Goal: Task Accomplishment & Management: Manage account settings

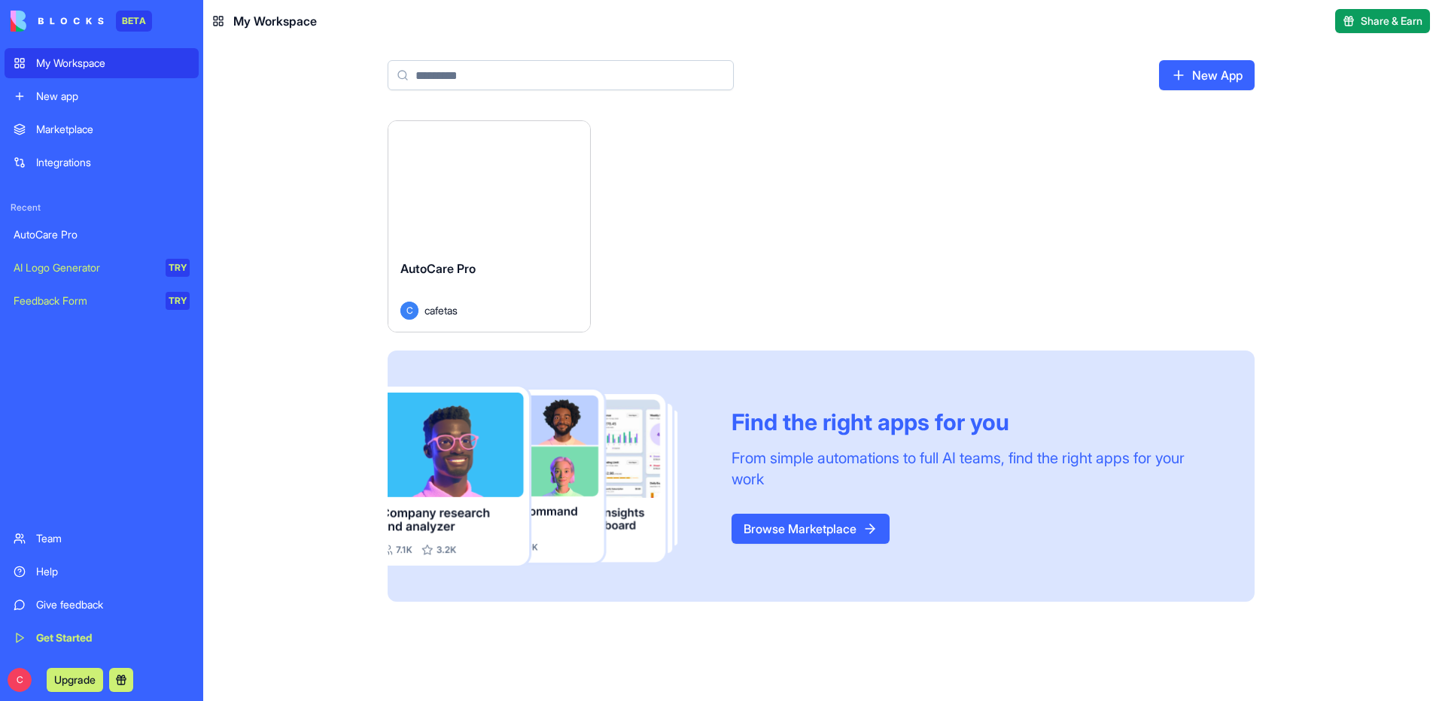
click at [570, 135] on html "BETA My Workspace New app Marketplace Integrations Recent AutoCare Pro AI Logo …" at bounding box center [719, 350] width 1439 height 701
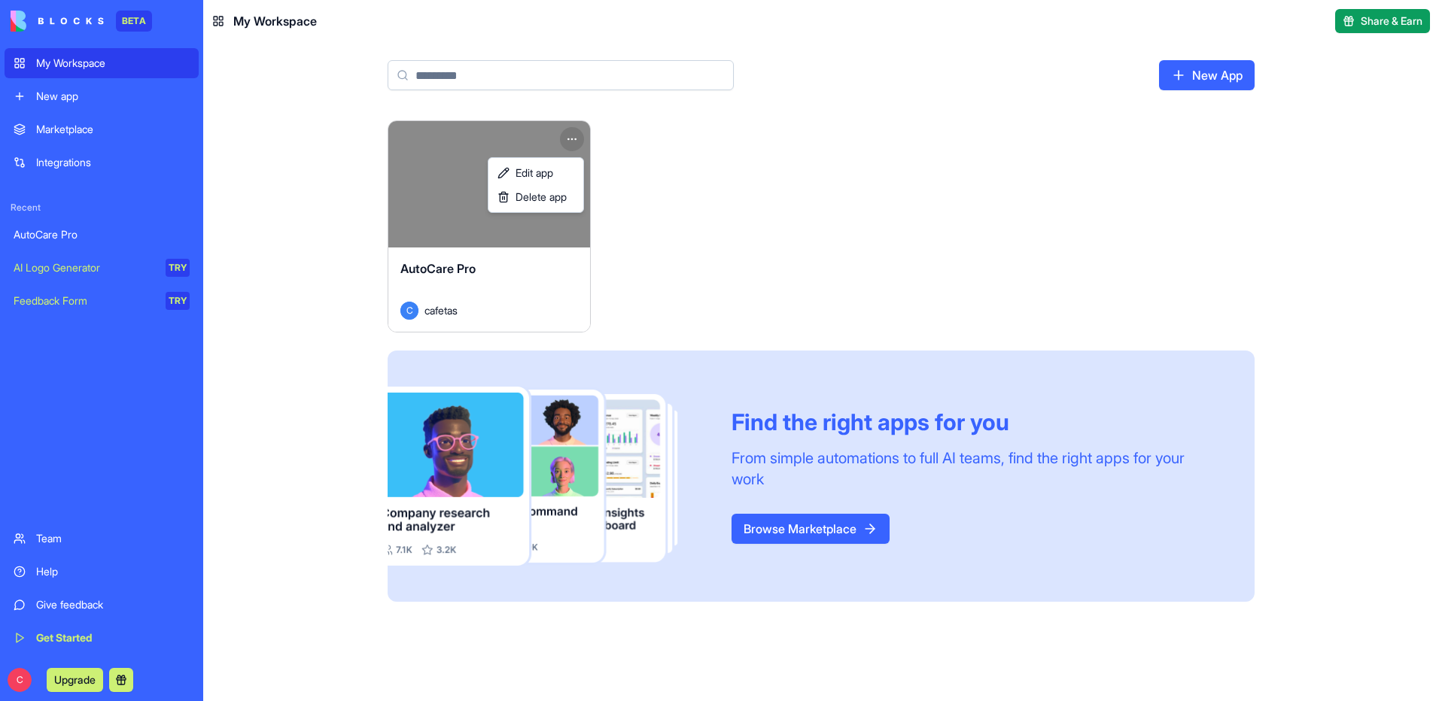
click at [714, 265] on html "BETA My Workspace New app Marketplace Integrations Recent AutoCare Pro AI Logo …" at bounding box center [719, 350] width 1439 height 701
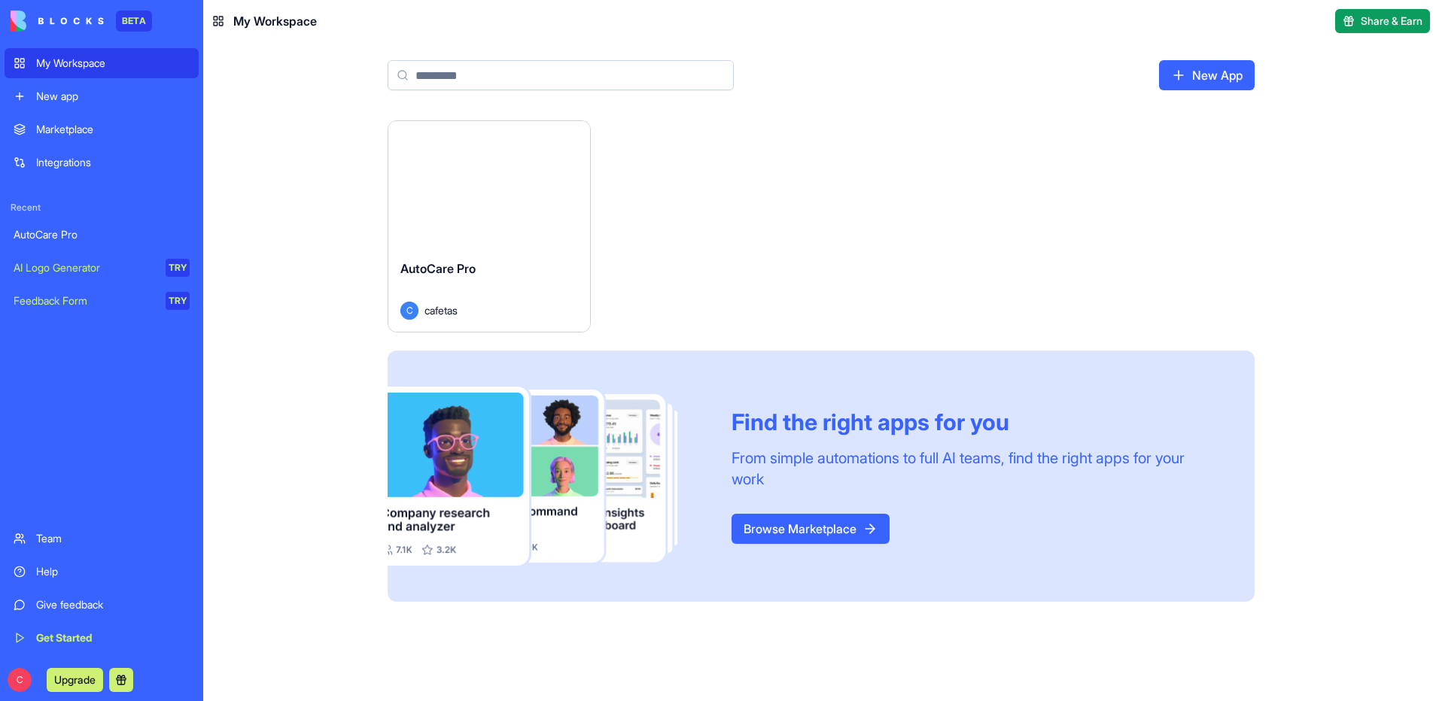
click at [507, 181] on button "Launch" at bounding box center [489, 184] width 113 height 30
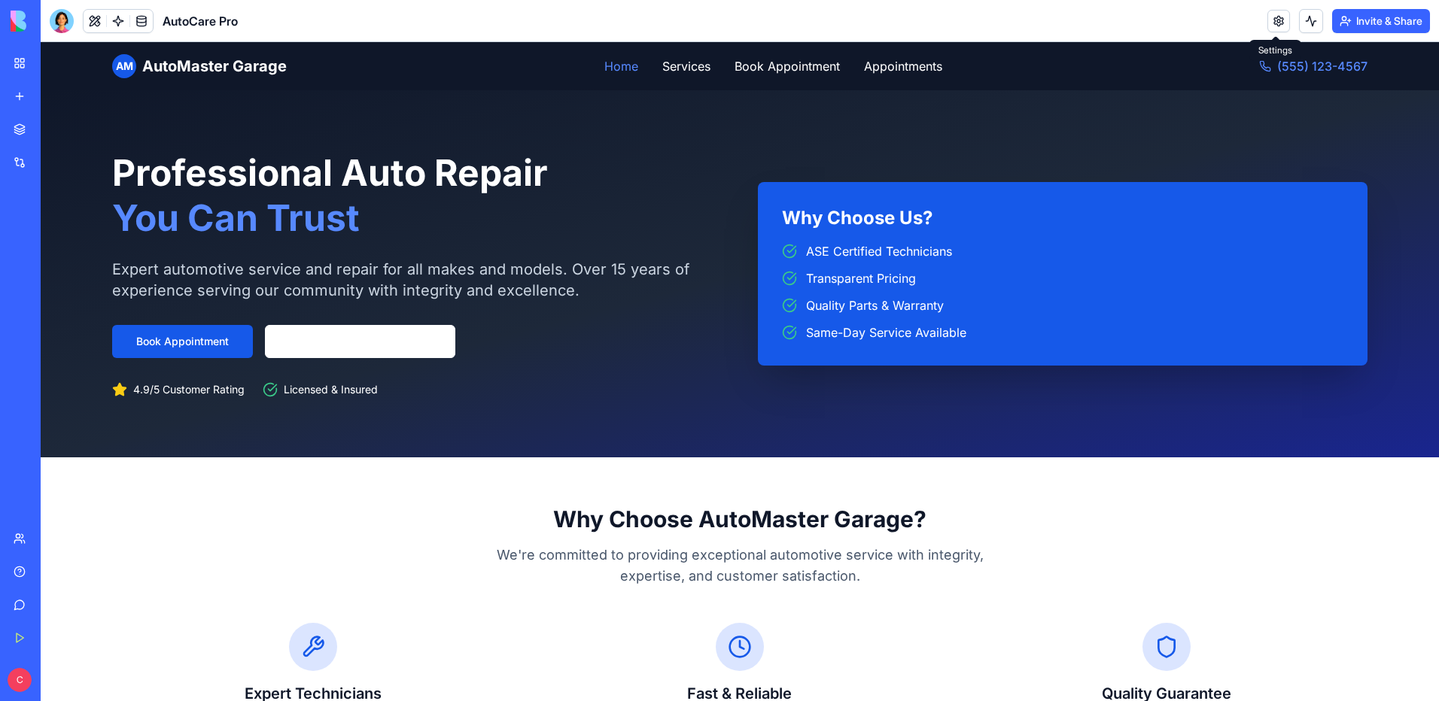
click at [1279, 20] on link at bounding box center [1278, 21] width 23 height 23
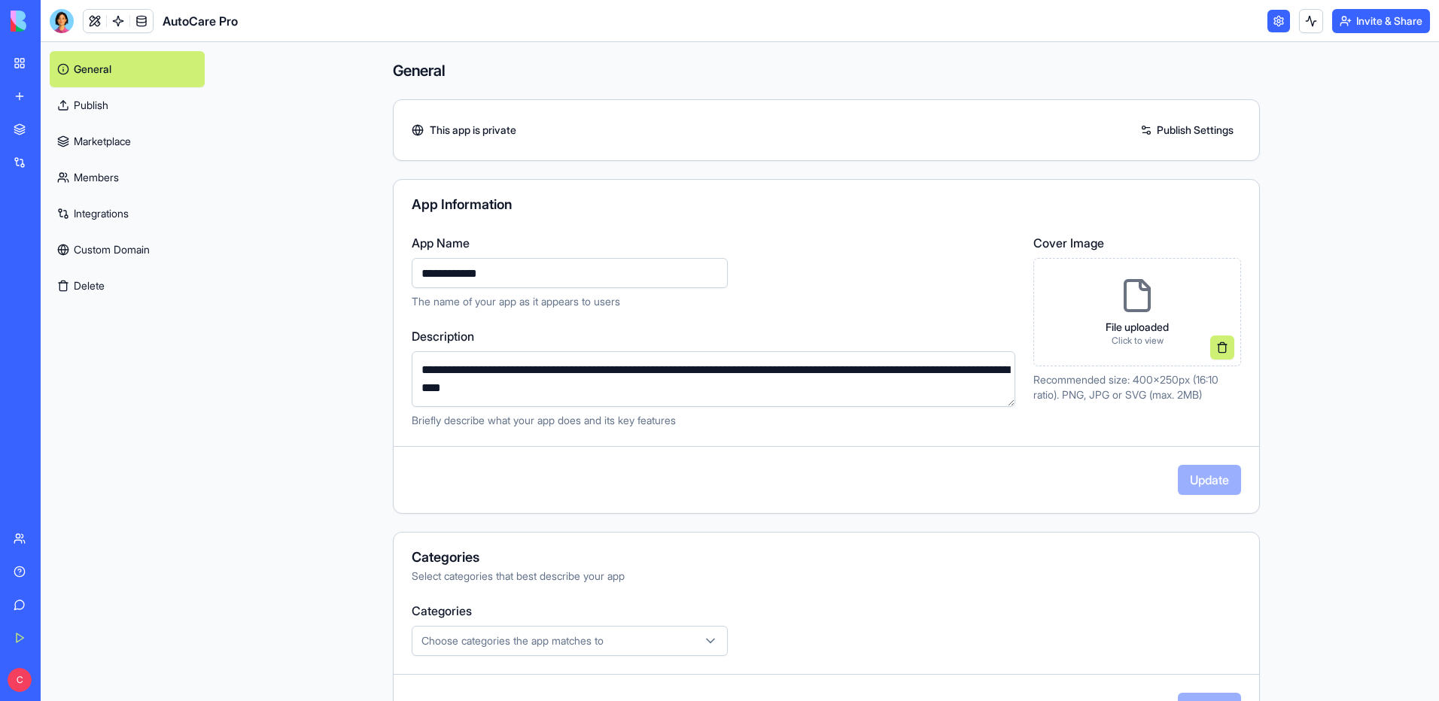
drag, startPoint x: 369, startPoint y: 248, endPoint x: 302, endPoint y: 239, distance: 67.7
click at [302, 239] on main "**********" at bounding box center [826, 371] width 1225 height 659
type input "**********"
click at [1214, 481] on button "Update" at bounding box center [1209, 480] width 63 height 30
click at [21, 261] on div "AI Logo Generator" at bounding box center [18, 267] width 8 height 15
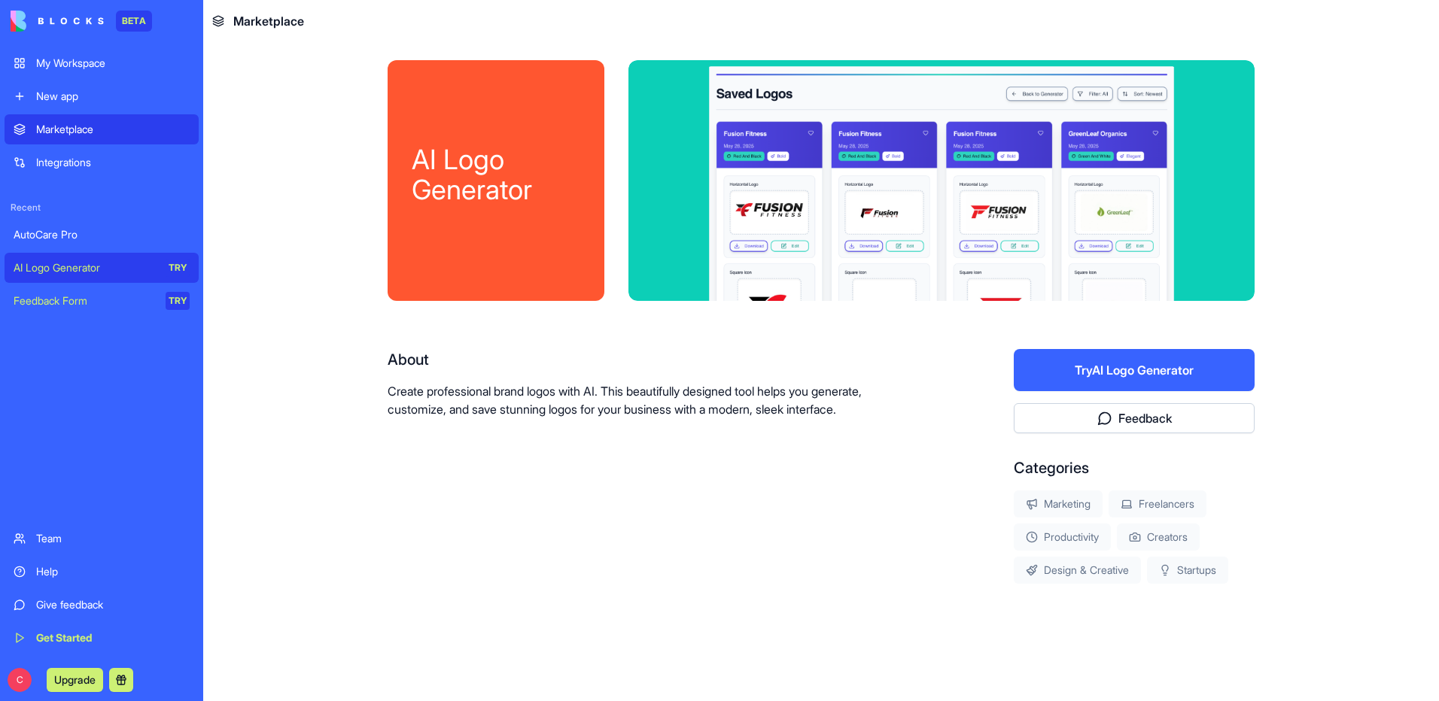
click at [1144, 364] on button "Try AI Logo Generator" at bounding box center [1134, 370] width 241 height 42
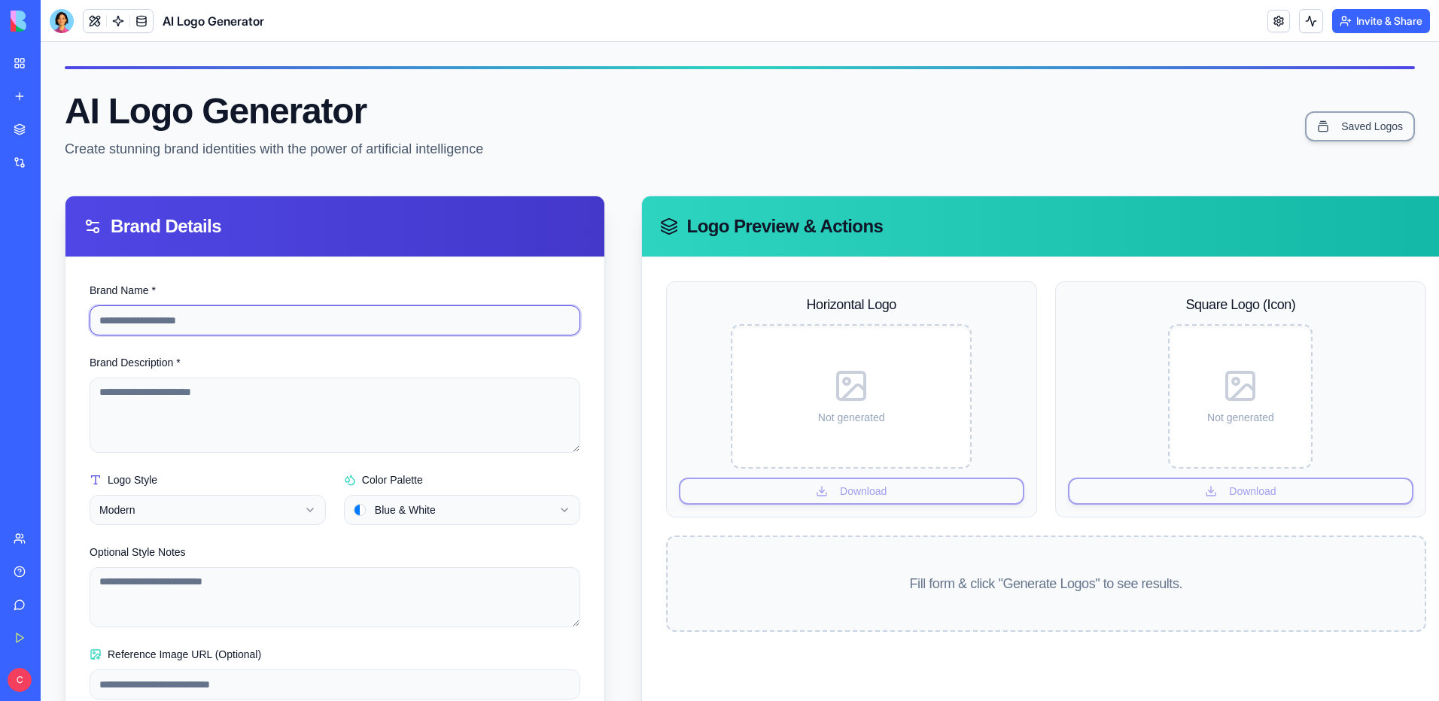
click at [243, 308] on input "Brand Name *" at bounding box center [335, 321] width 491 height 30
click at [56, 230] on div "[PERSON_NAME] Mechanical" at bounding box center [35, 234] width 42 height 15
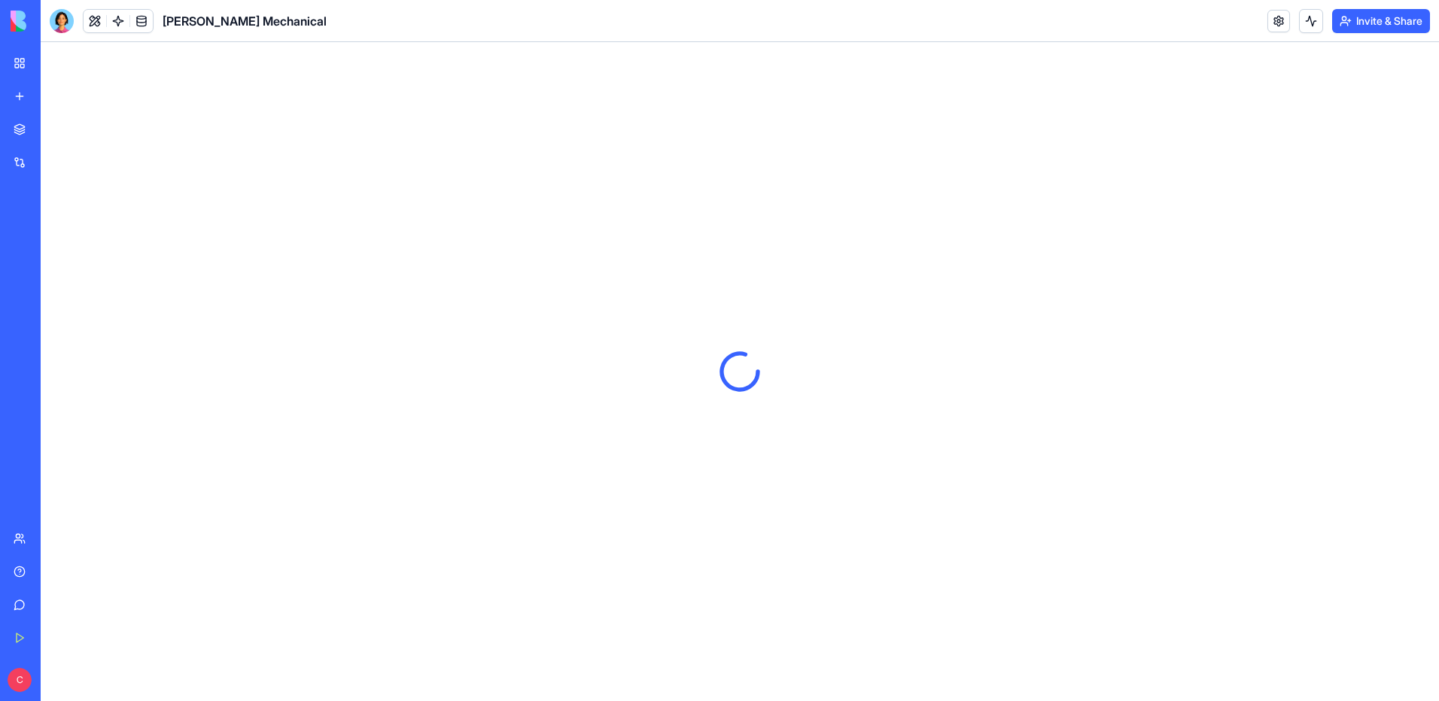
click at [211, 20] on span "[PERSON_NAME] Mechanical" at bounding box center [245, 21] width 164 height 18
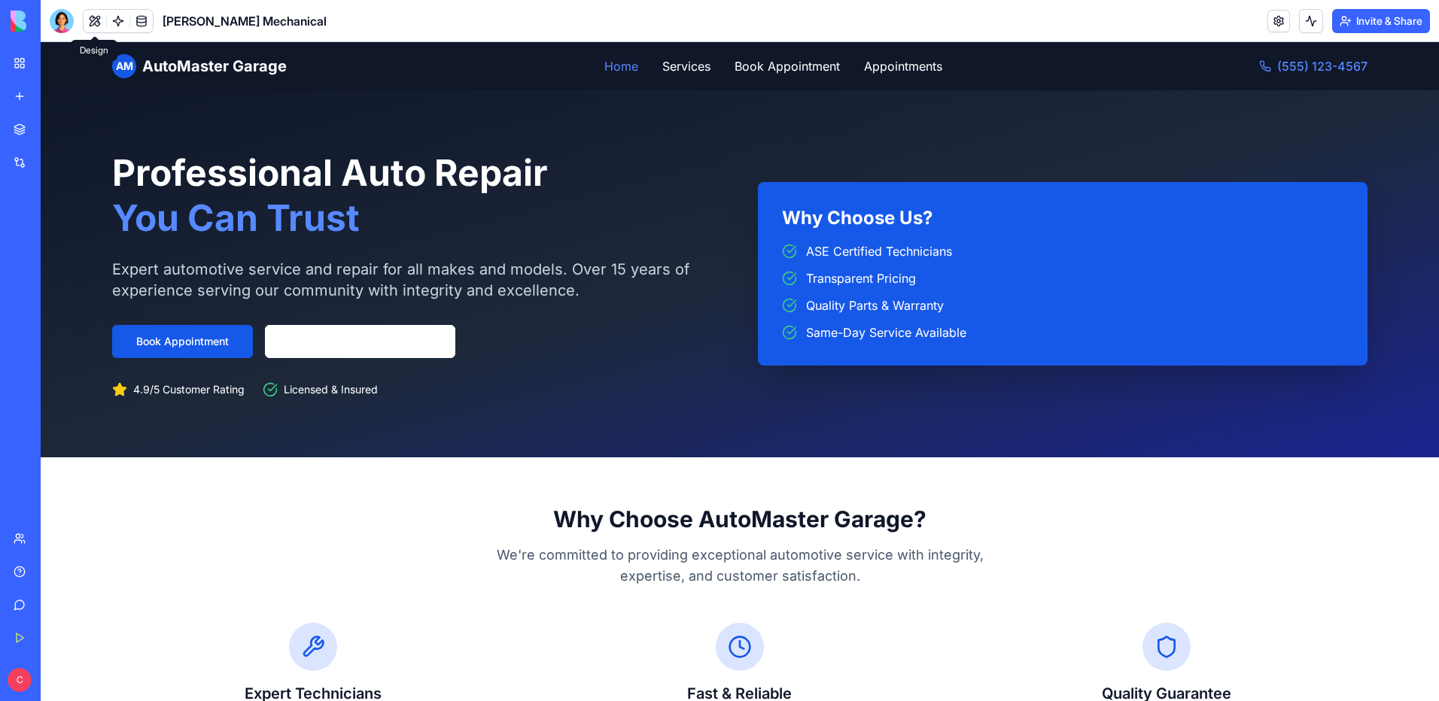
click at [90, 19] on button at bounding box center [95, 21] width 23 height 23
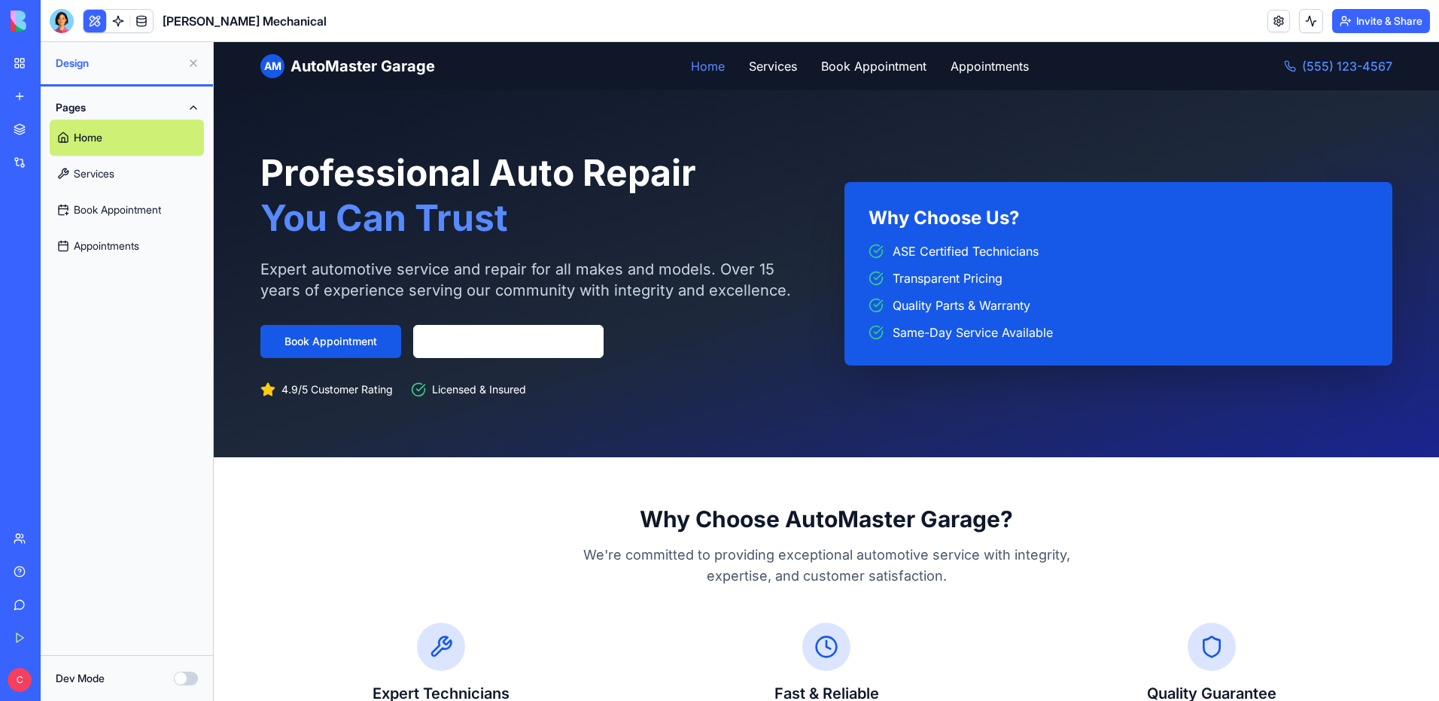
click at [90, 19] on button at bounding box center [95, 21] width 23 height 23
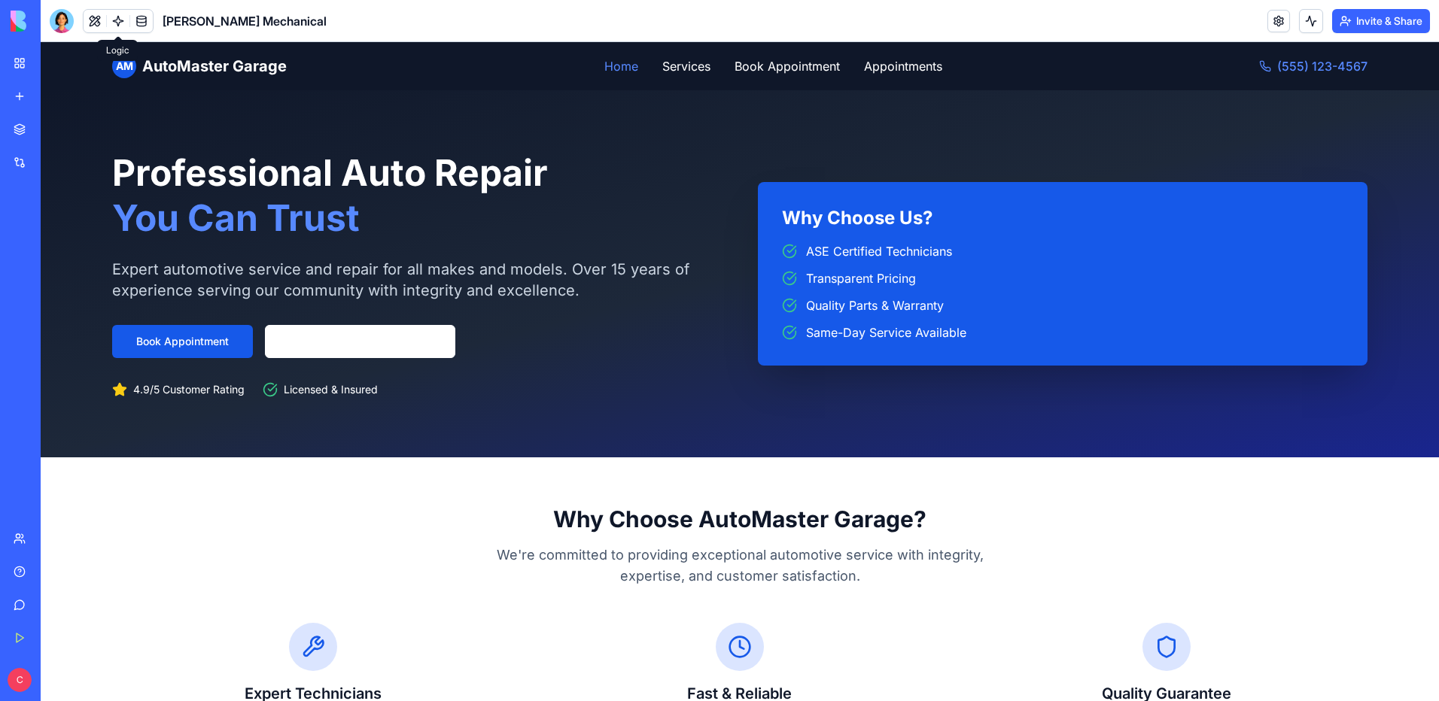
click at [120, 22] on link at bounding box center [118, 21] width 23 height 23
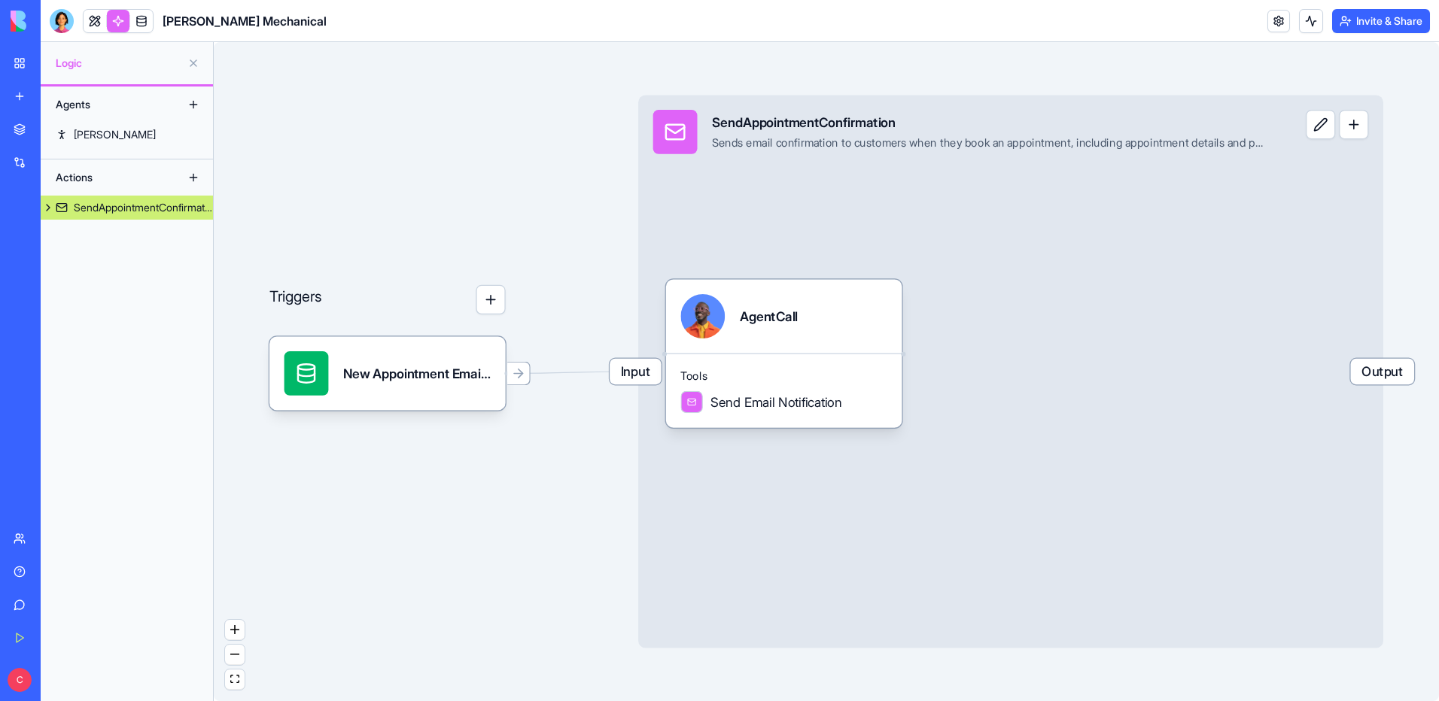
click at [193, 174] on button at bounding box center [193, 178] width 24 height 24
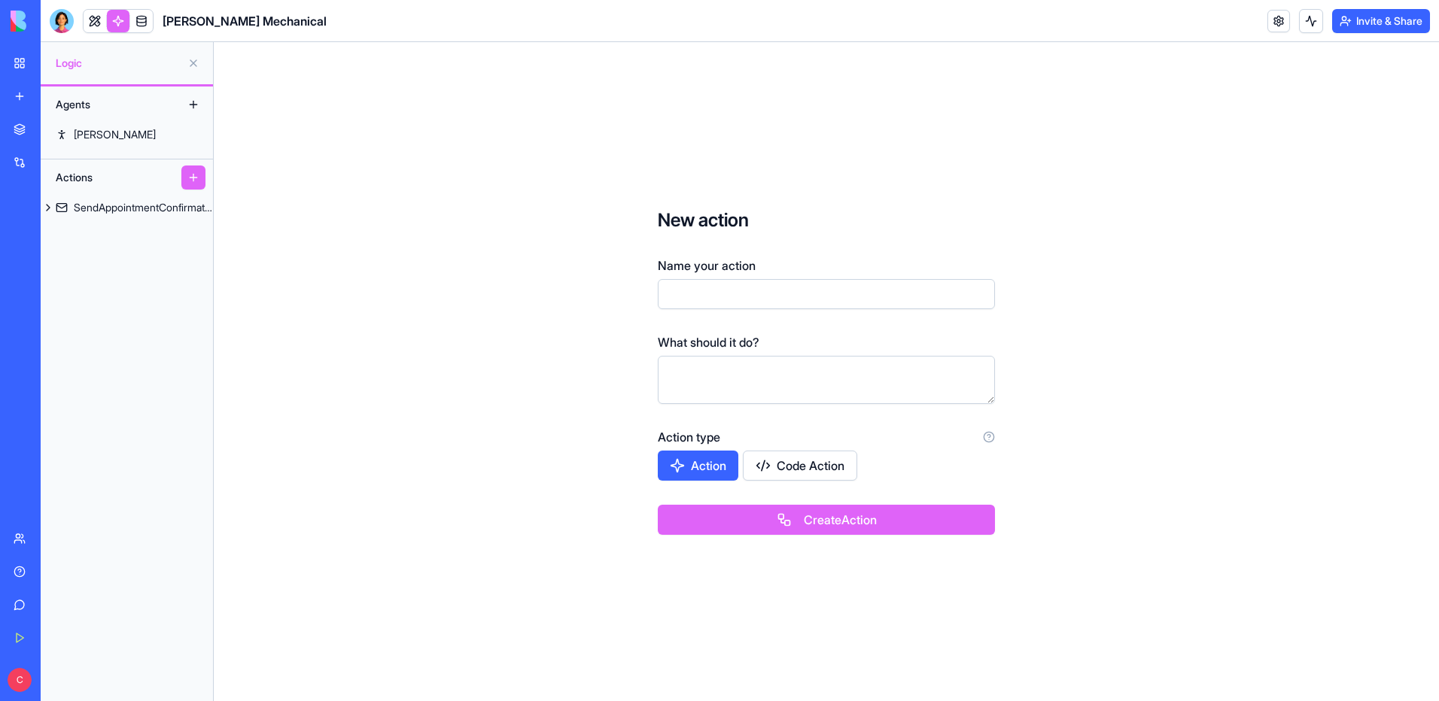
click at [199, 68] on button at bounding box center [193, 63] width 24 height 24
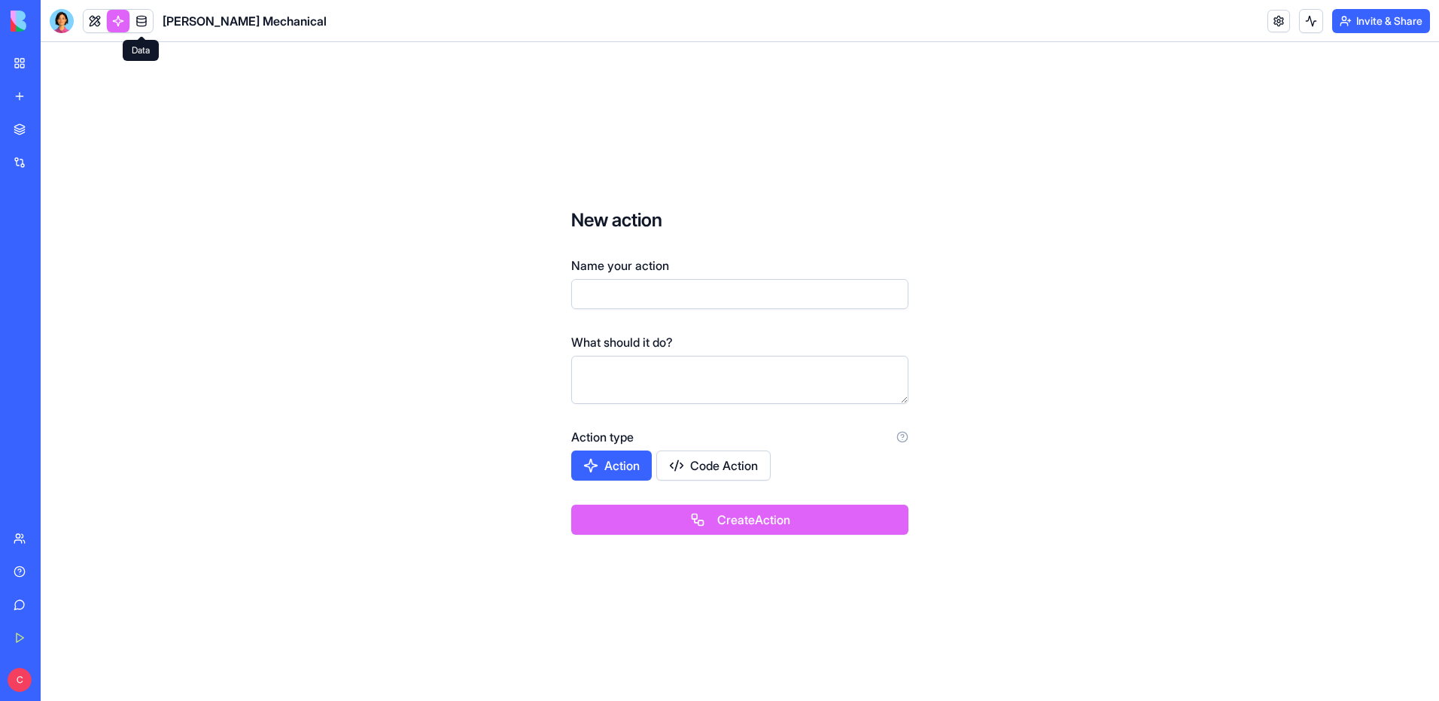
click at [149, 18] on link at bounding box center [141, 21] width 23 height 23
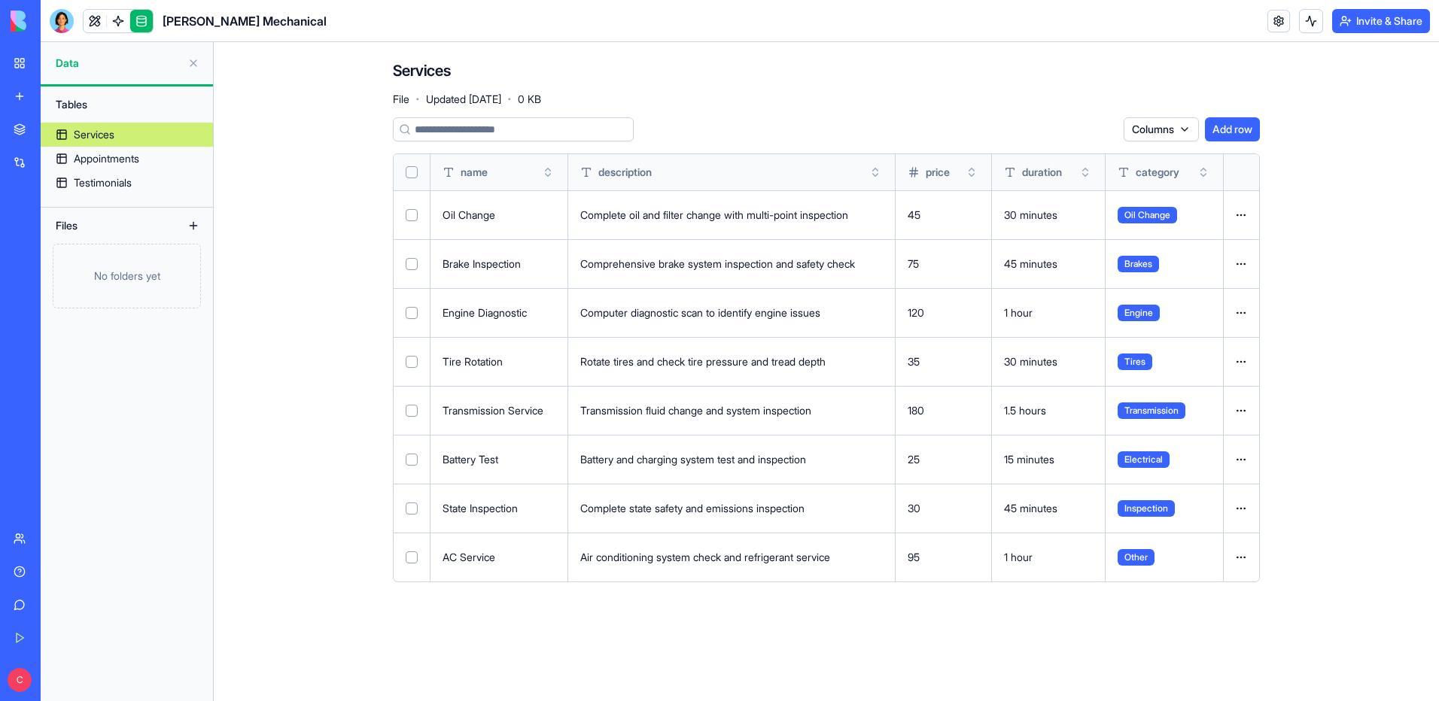
click at [196, 62] on button at bounding box center [193, 63] width 24 height 24
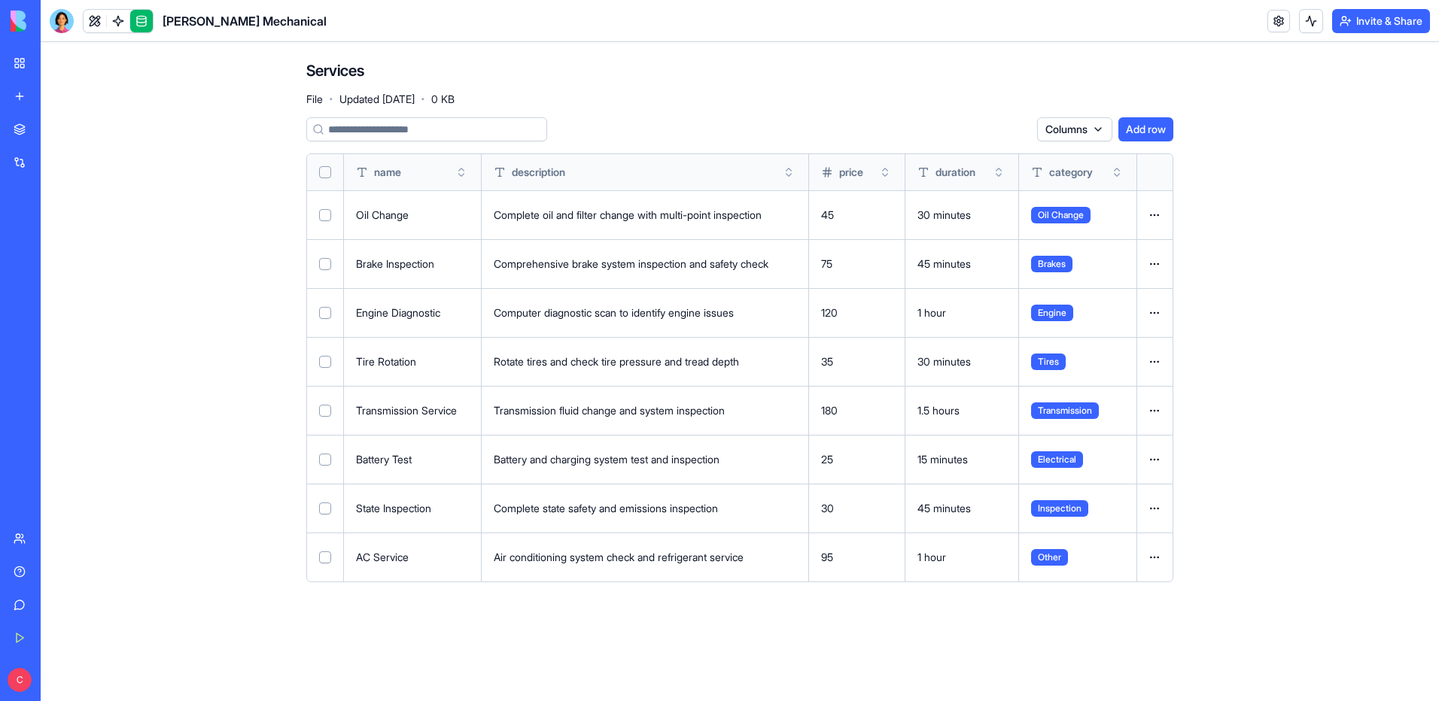
click at [56, 231] on div "[PERSON_NAME] Mechanical" at bounding box center [35, 234] width 42 height 15
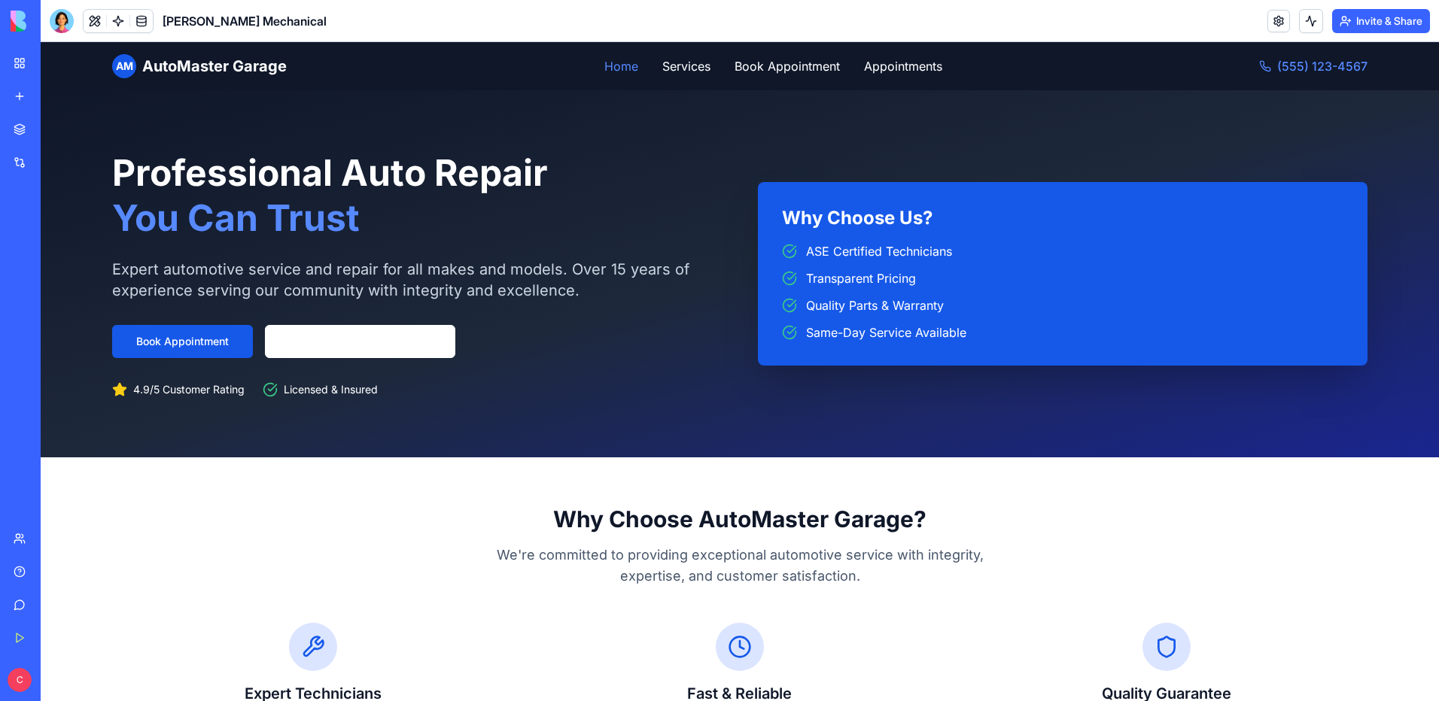
click at [656, 129] on section "Professional Auto Repair You Can Trust Expert automotive service and repair for…" at bounding box center [740, 273] width 1398 height 367
click at [47, 233] on div "[PERSON_NAME] Mechanical" at bounding box center [35, 234] width 42 height 15
click at [17, 62] on link "My Workspace" at bounding box center [35, 63] width 60 height 30
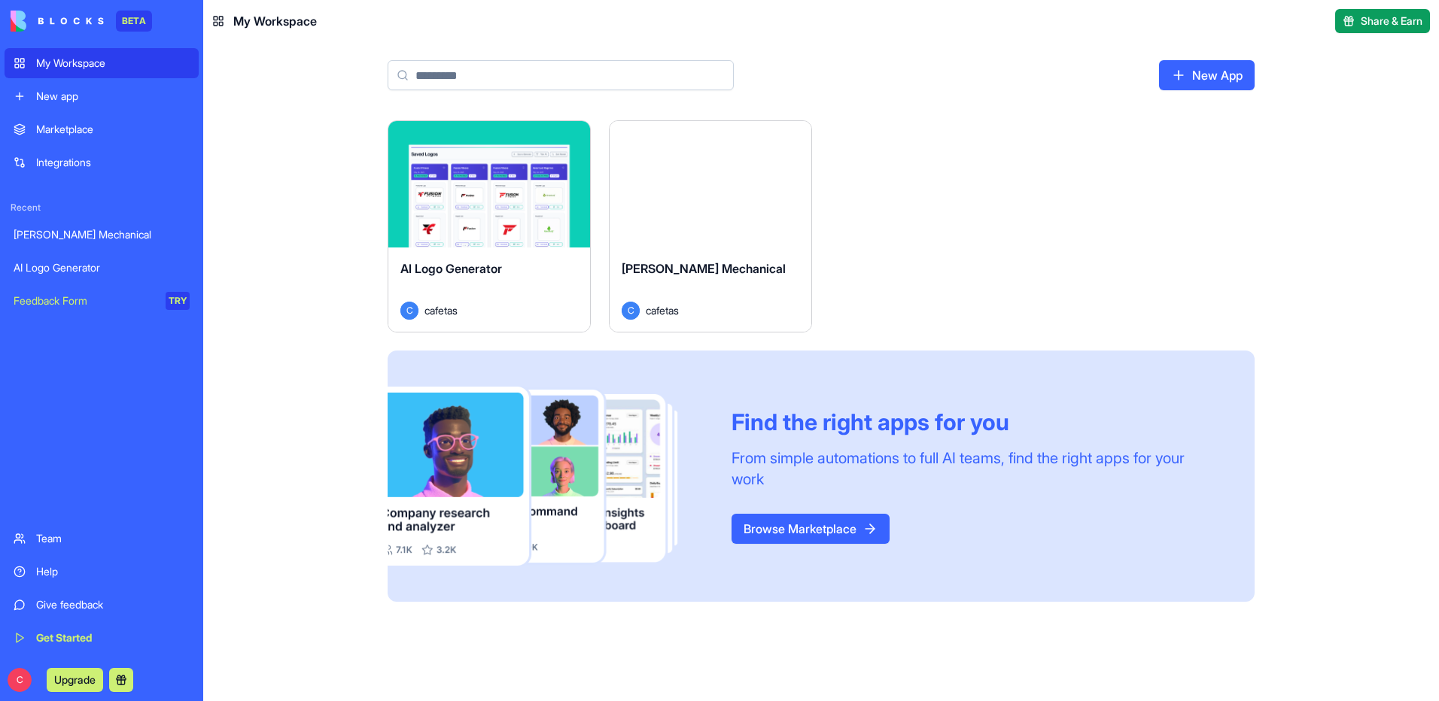
click at [656, 309] on span "cafetas" at bounding box center [662, 311] width 33 height 16
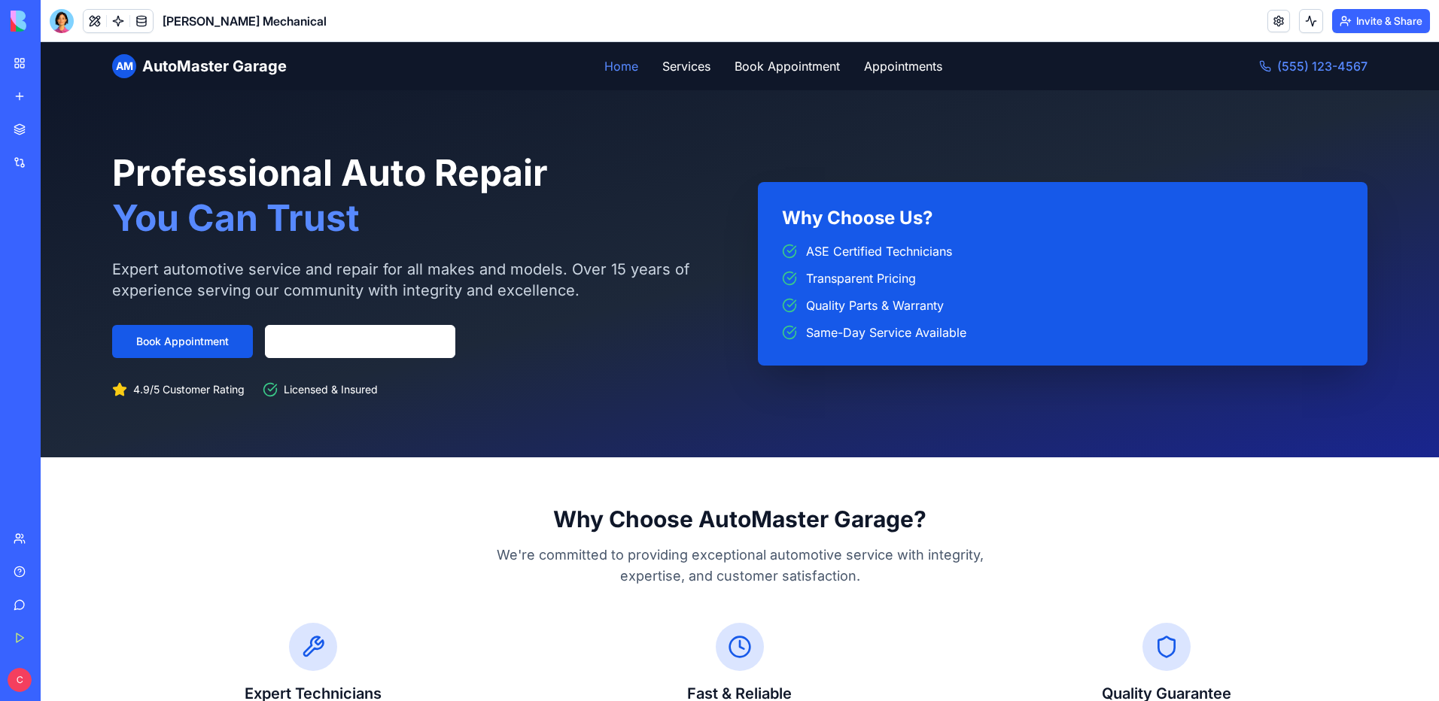
click at [181, 69] on span "AutoMaster Garage" at bounding box center [214, 66] width 145 height 21
click at [101, 20] on button at bounding box center [95, 21] width 23 height 23
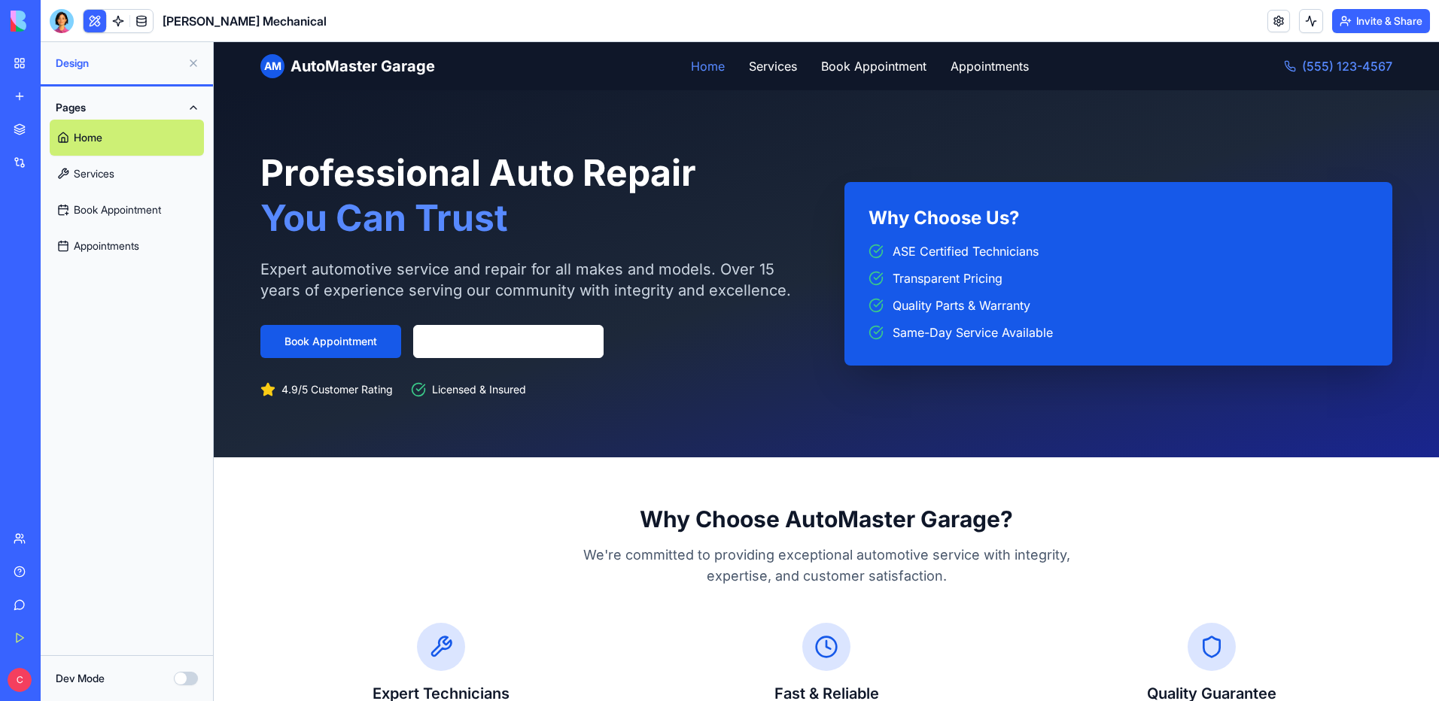
click at [85, 140] on link "Home" at bounding box center [127, 138] width 154 height 36
click at [194, 65] on button at bounding box center [193, 63] width 24 height 24
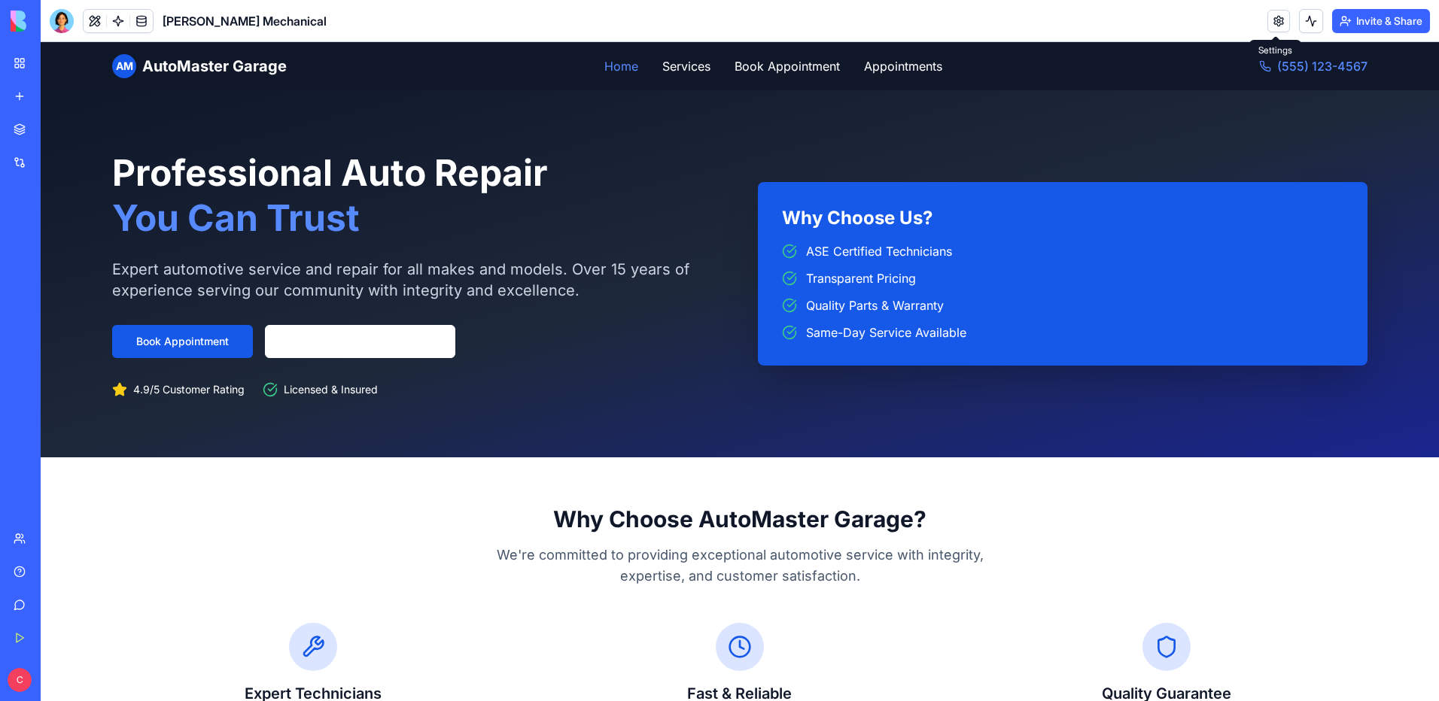
click at [1277, 15] on link at bounding box center [1278, 21] width 23 height 23
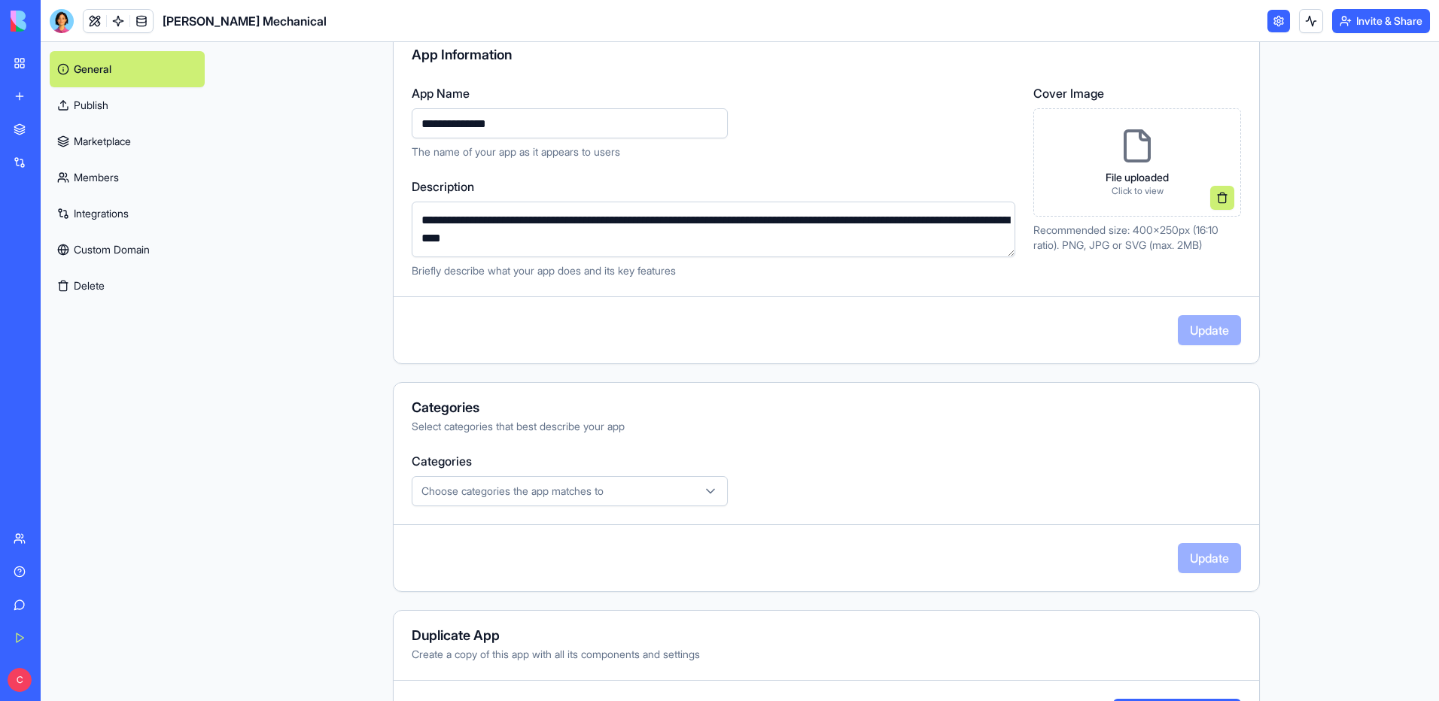
scroll to position [214, 0]
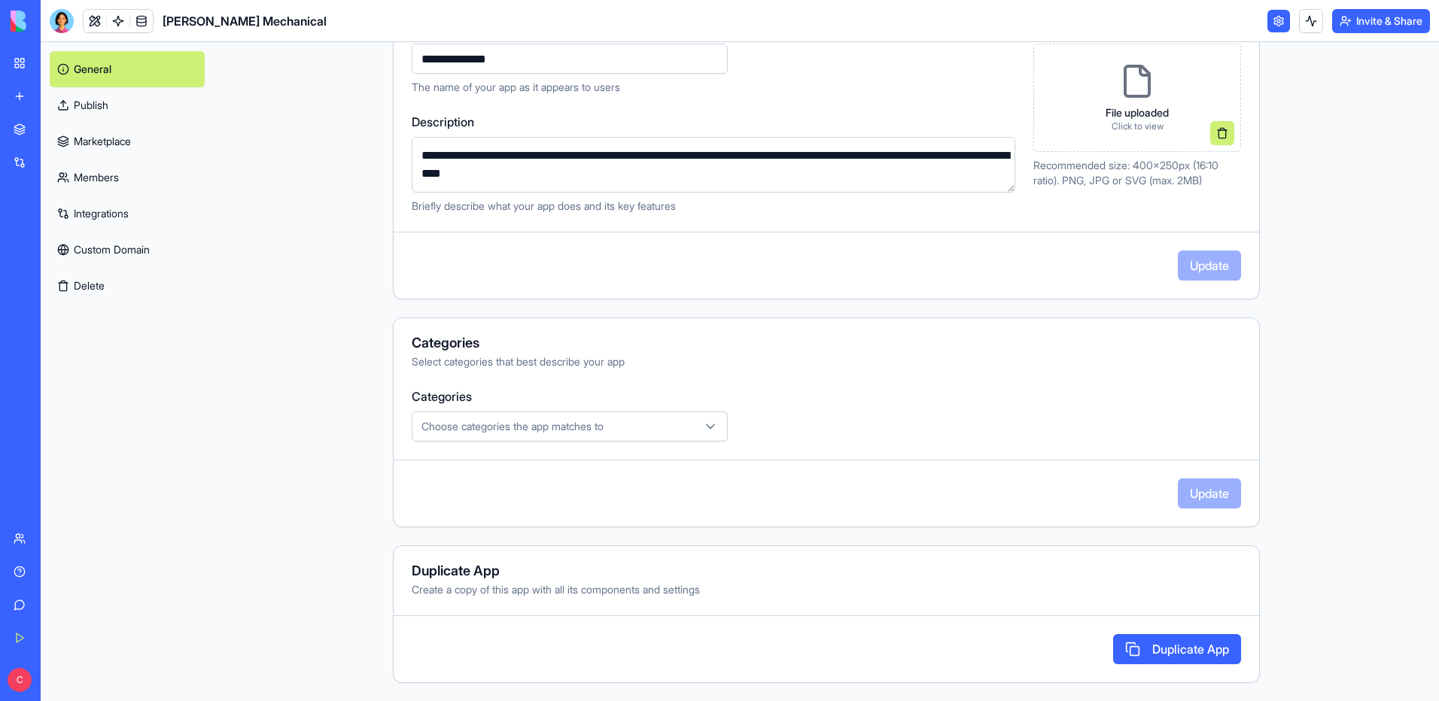
click at [93, 138] on link "Marketplace" at bounding box center [127, 141] width 155 height 36
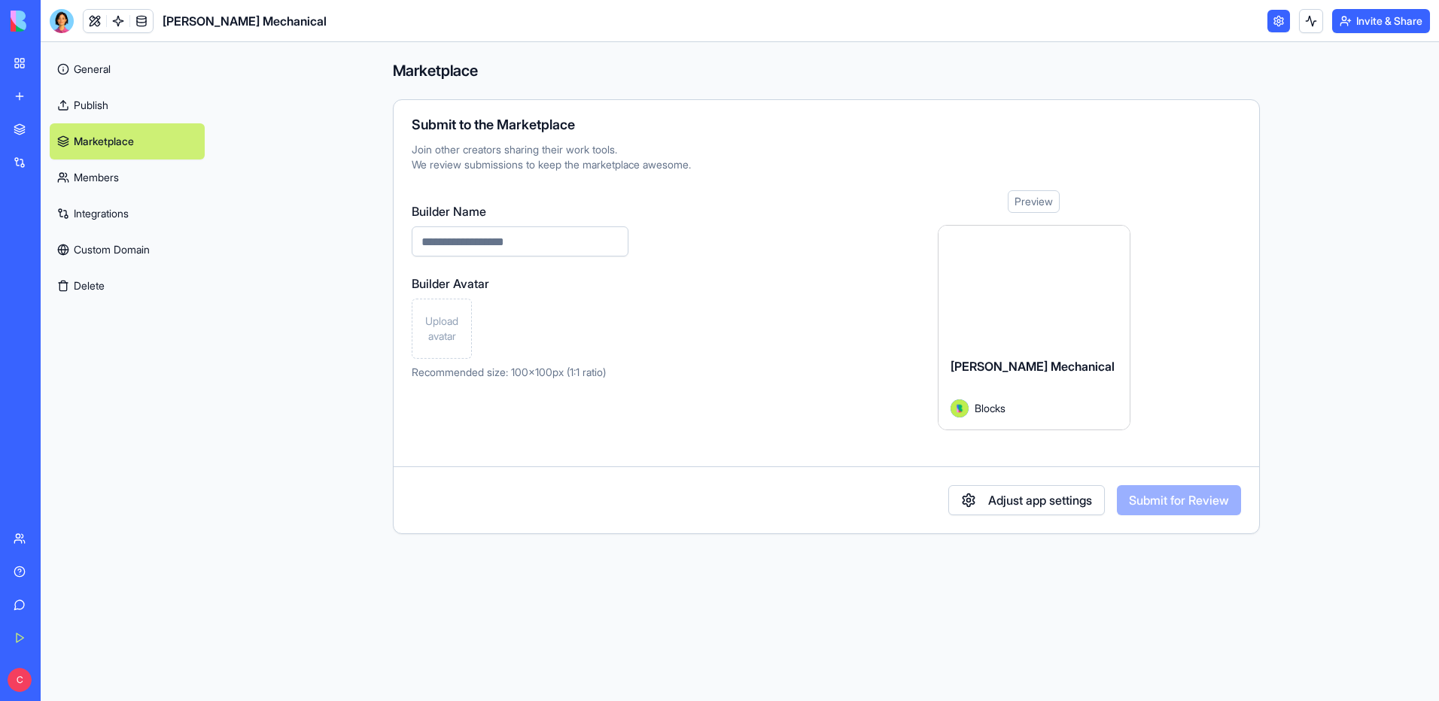
click at [104, 169] on link "Members" at bounding box center [127, 178] width 155 height 36
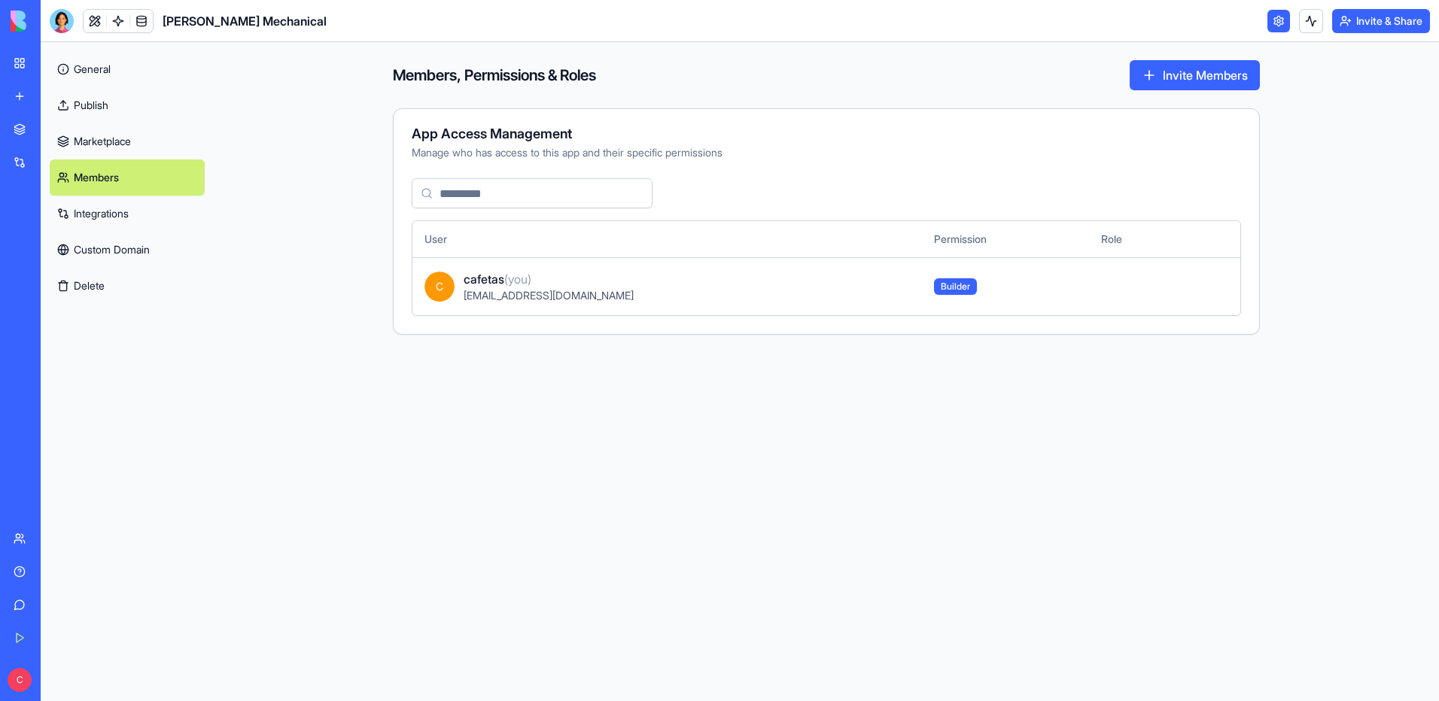
click at [102, 250] on link "Custom Domain" at bounding box center [127, 250] width 155 height 36
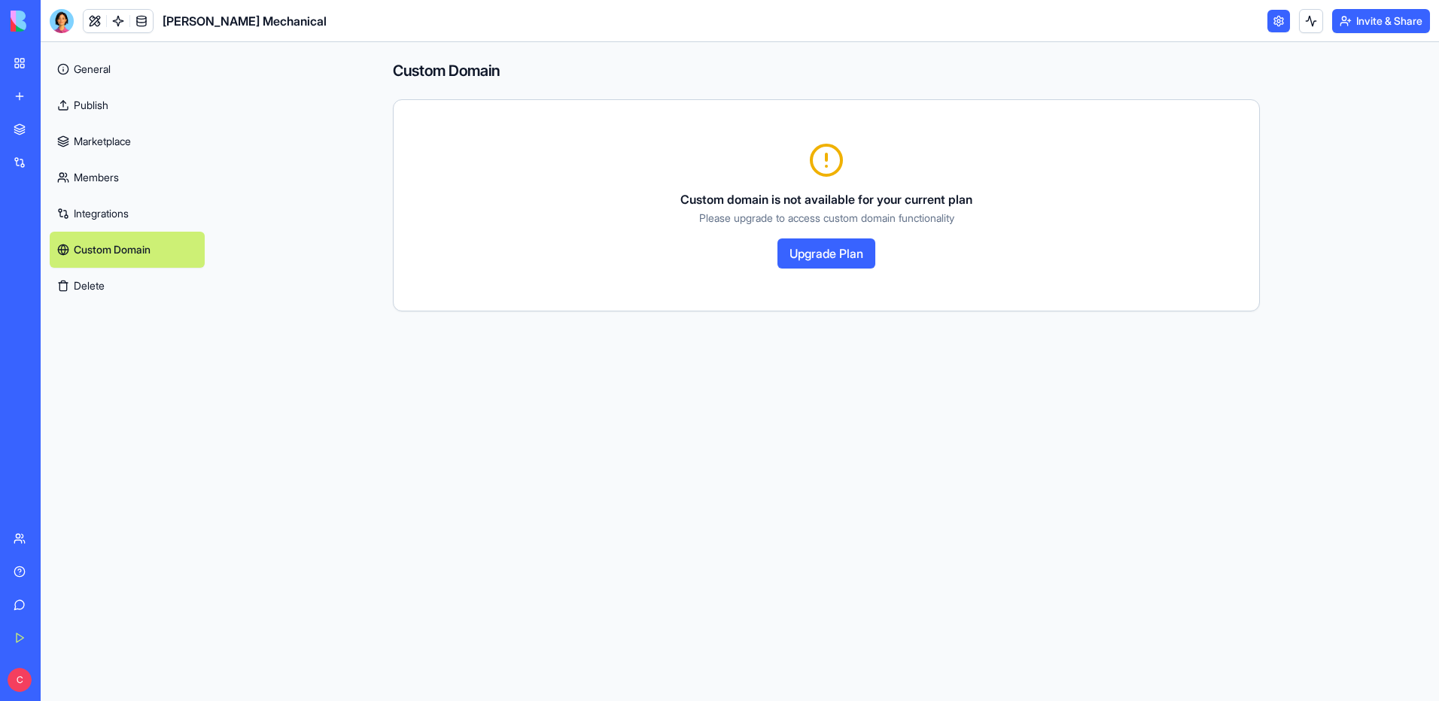
click at [56, 237] on div "[PERSON_NAME] Mechanical" at bounding box center [35, 234] width 42 height 15
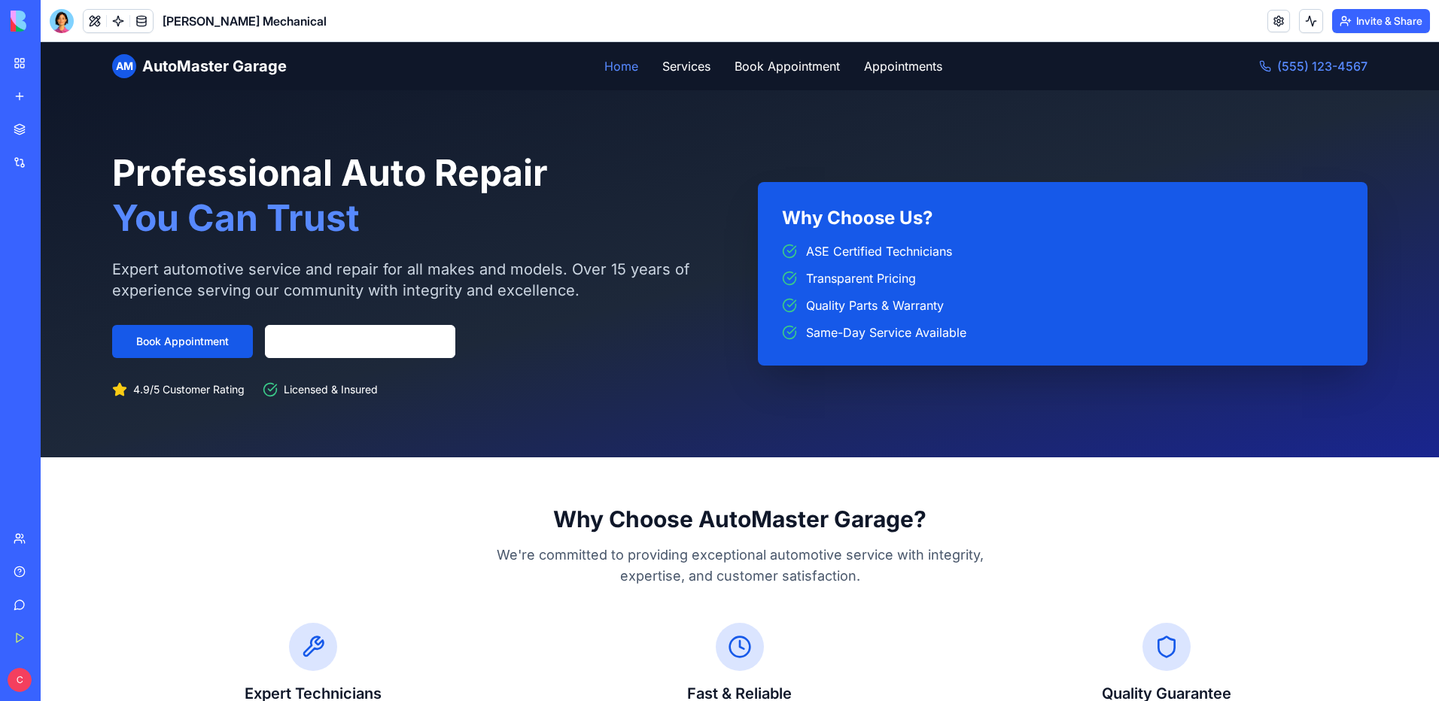
click at [911, 348] on div "Why Choose Us? ASE Certified Technicians Transparent Pricing Quality Parts & Wa…" at bounding box center [1063, 274] width 610 height 184
click at [904, 296] on ul "ASE Certified Technicians Transparent Pricing Quality Parts & Warranty Same-Day…" at bounding box center [1062, 291] width 561 height 99
click at [881, 240] on div "Why Choose Us? ASE Certified Technicians Transparent Pricing Quality Parts & Wa…" at bounding box center [1063, 274] width 610 height 184
click at [56, 233] on div "[PERSON_NAME] Mechanical" at bounding box center [35, 234] width 42 height 15
click at [90, 26] on button at bounding box center [95, 21] width 23 height 23
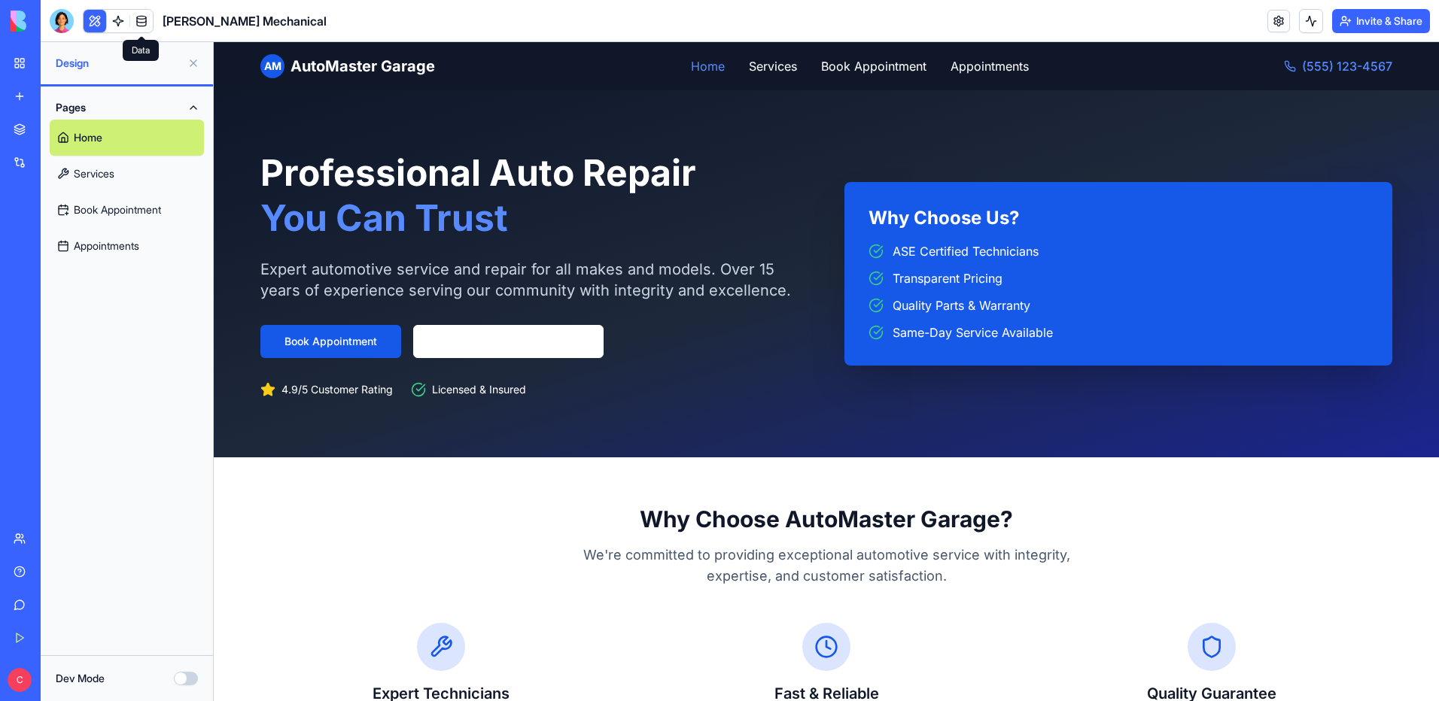
click at [147, 23] on link at bounding box center [141, 21] width 23 height 23
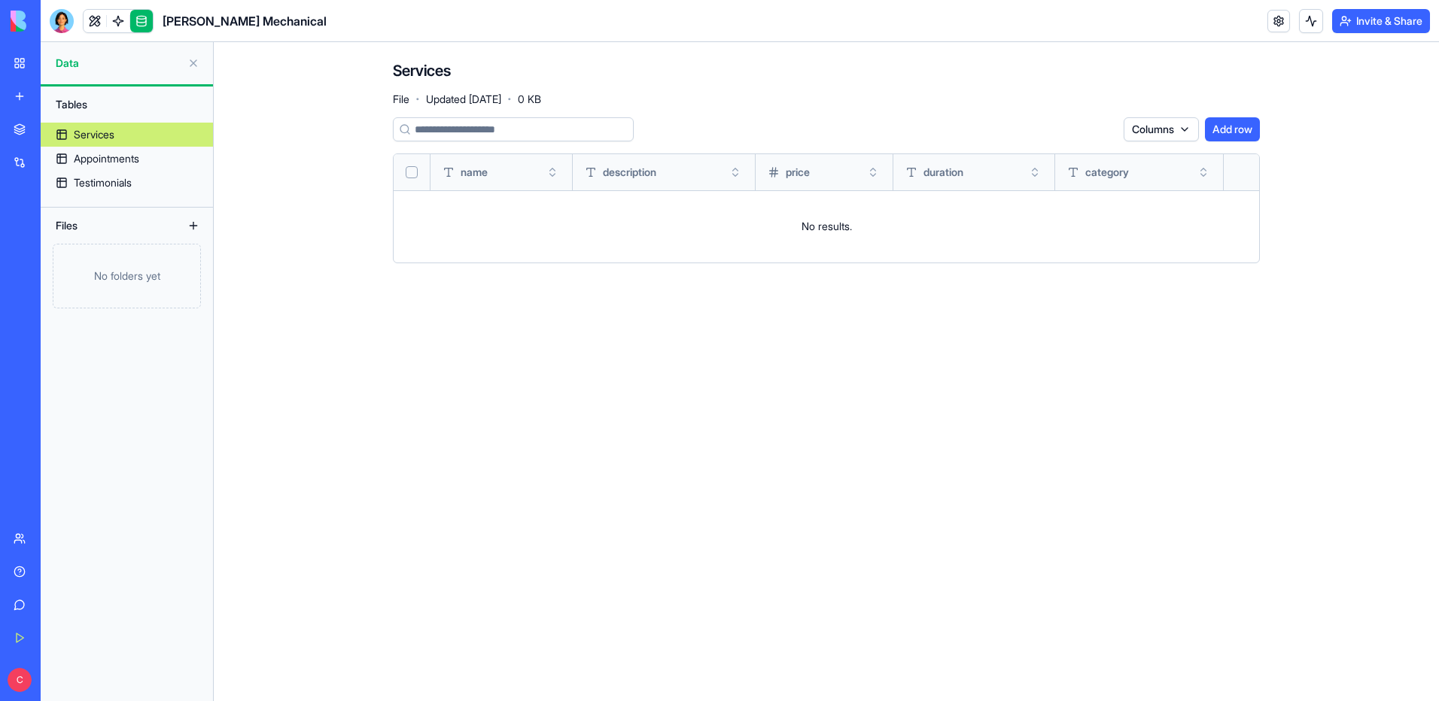
click at [147, 23] on link at bounding box center [141, 21] width 23 height 23
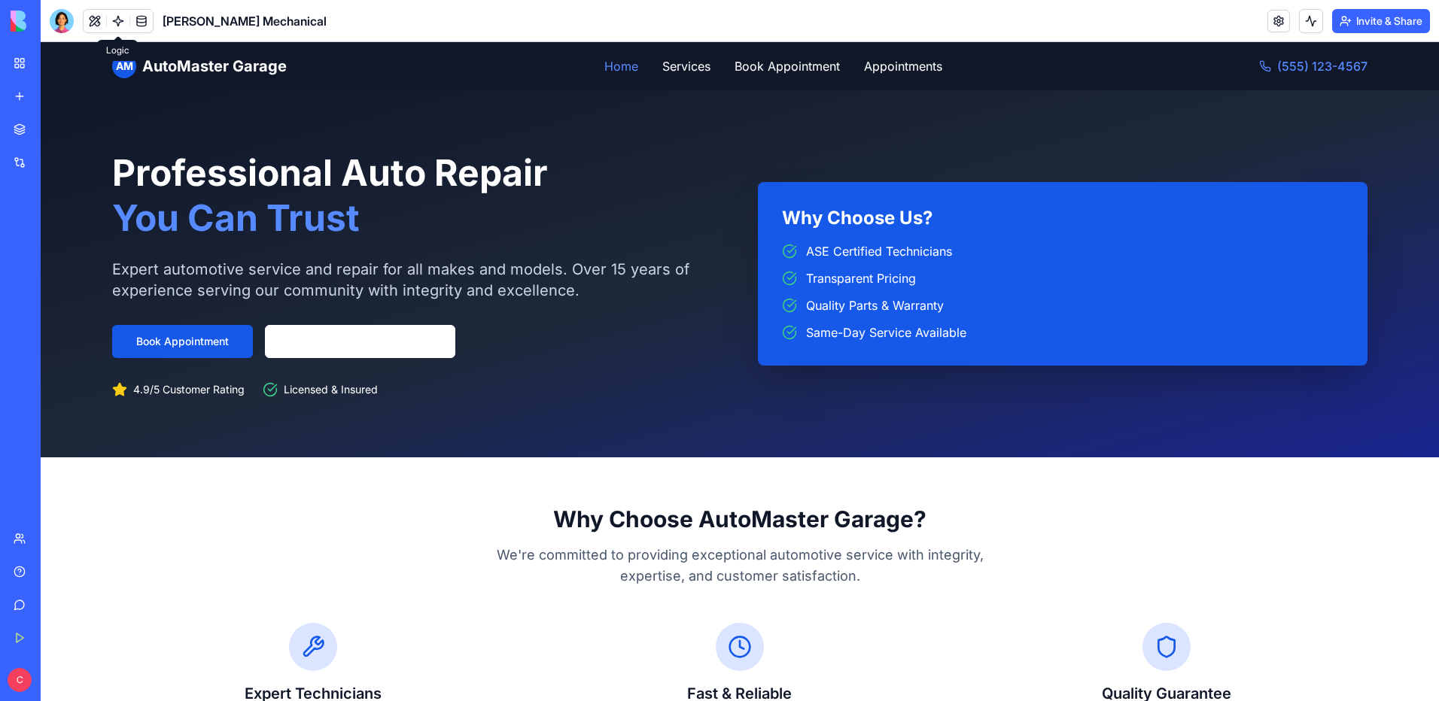
click at [119, 20] on link at bounding box center [118, 21] width 23 height 23
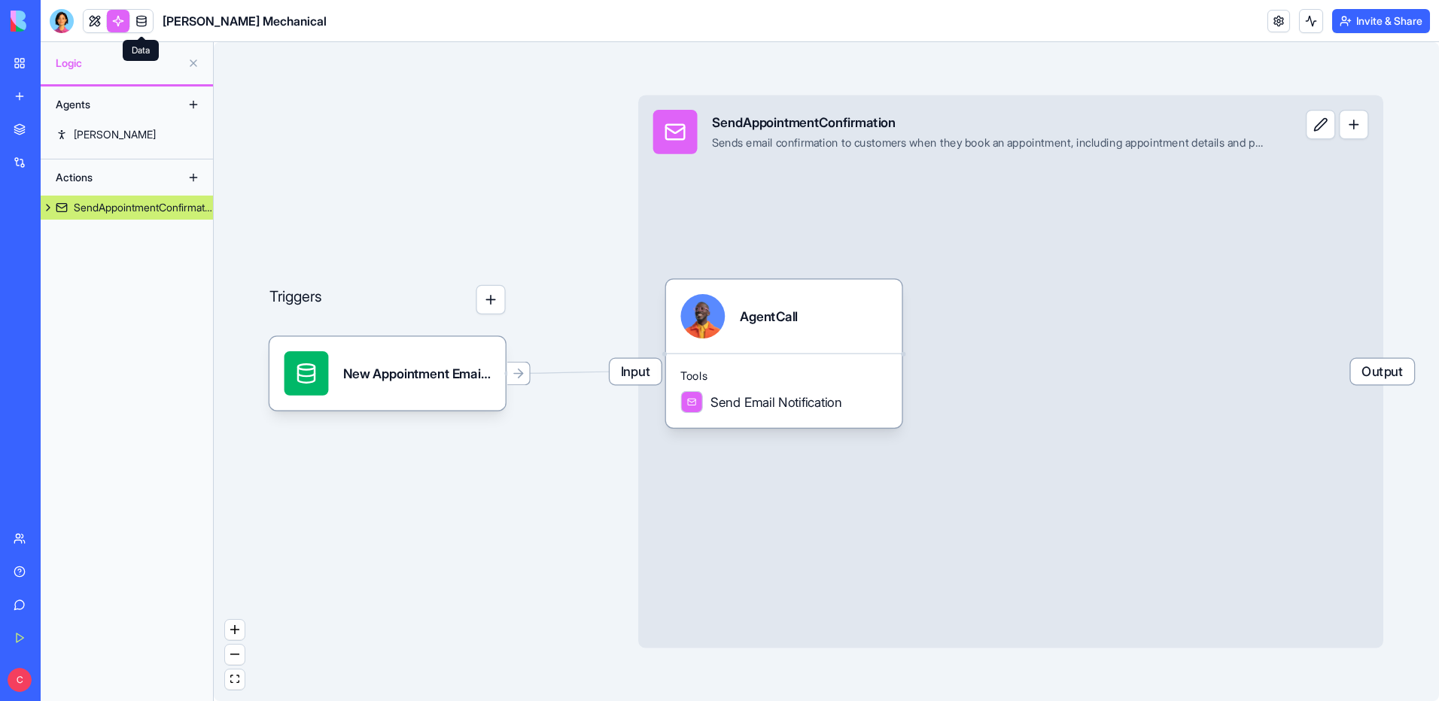
click at [151, 17] on link at bounding box center [141, 21] width 23 height 23
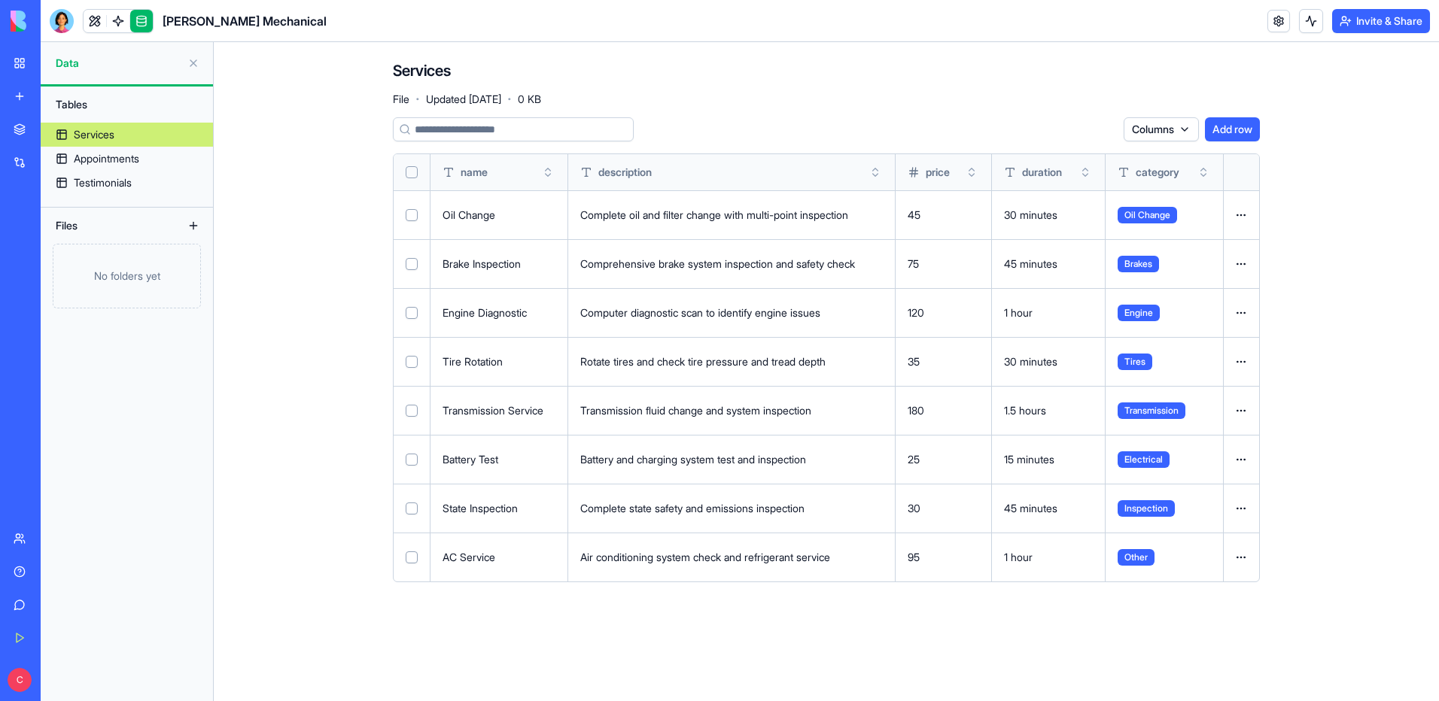
click at [150, 20] on link at bounding box center [141, 21] width 23 height 23
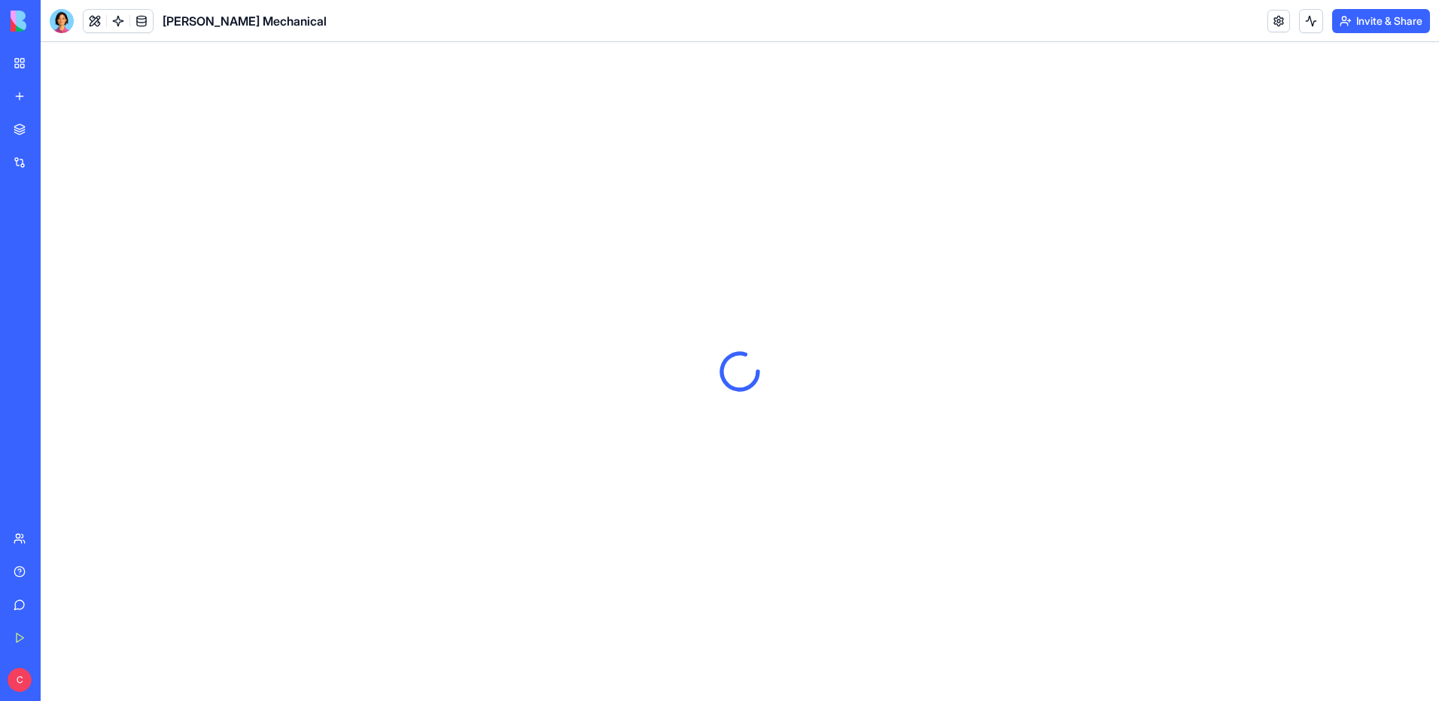
click at [141, 21] on link at bounding box center [141, 21] width 23 height 23
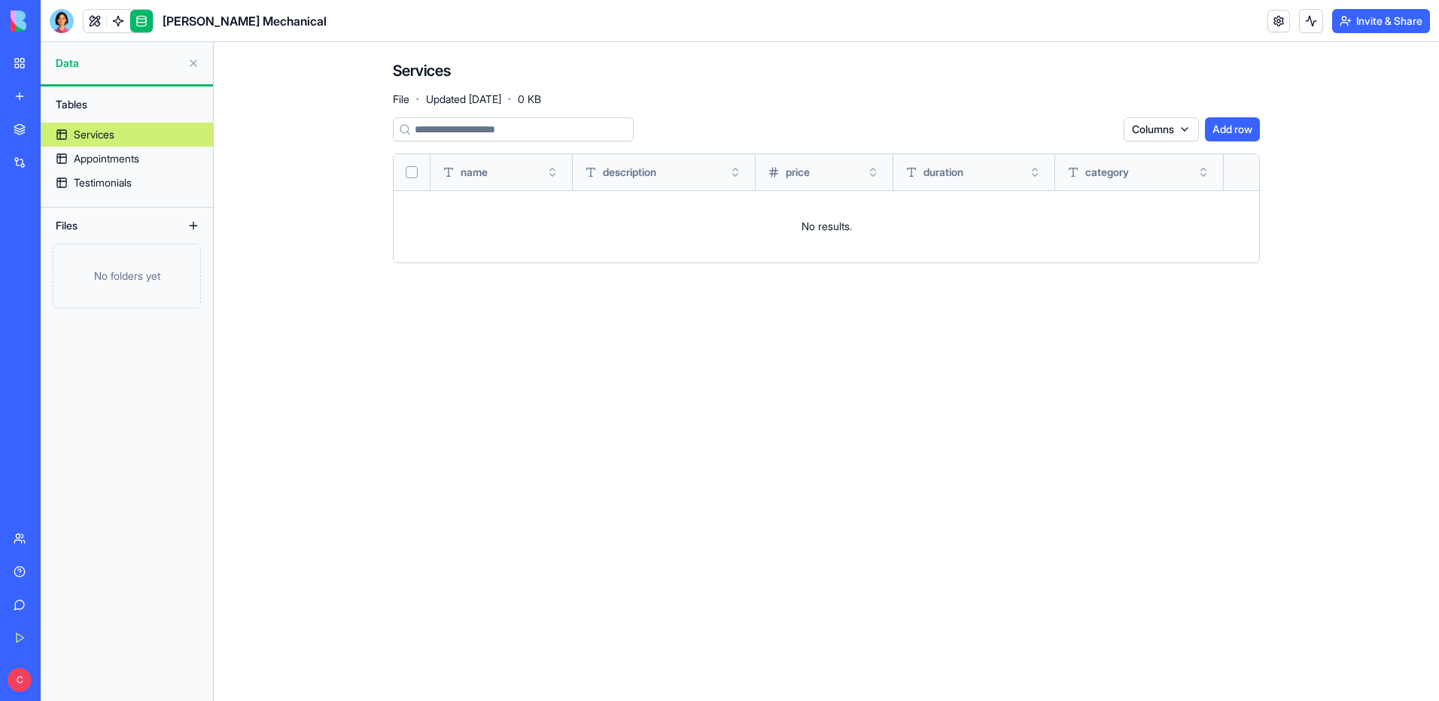
click at [196, 24] on span "[PERSON_NAME] Mechanical" at bounding box center [245, 21] width 164 height 18
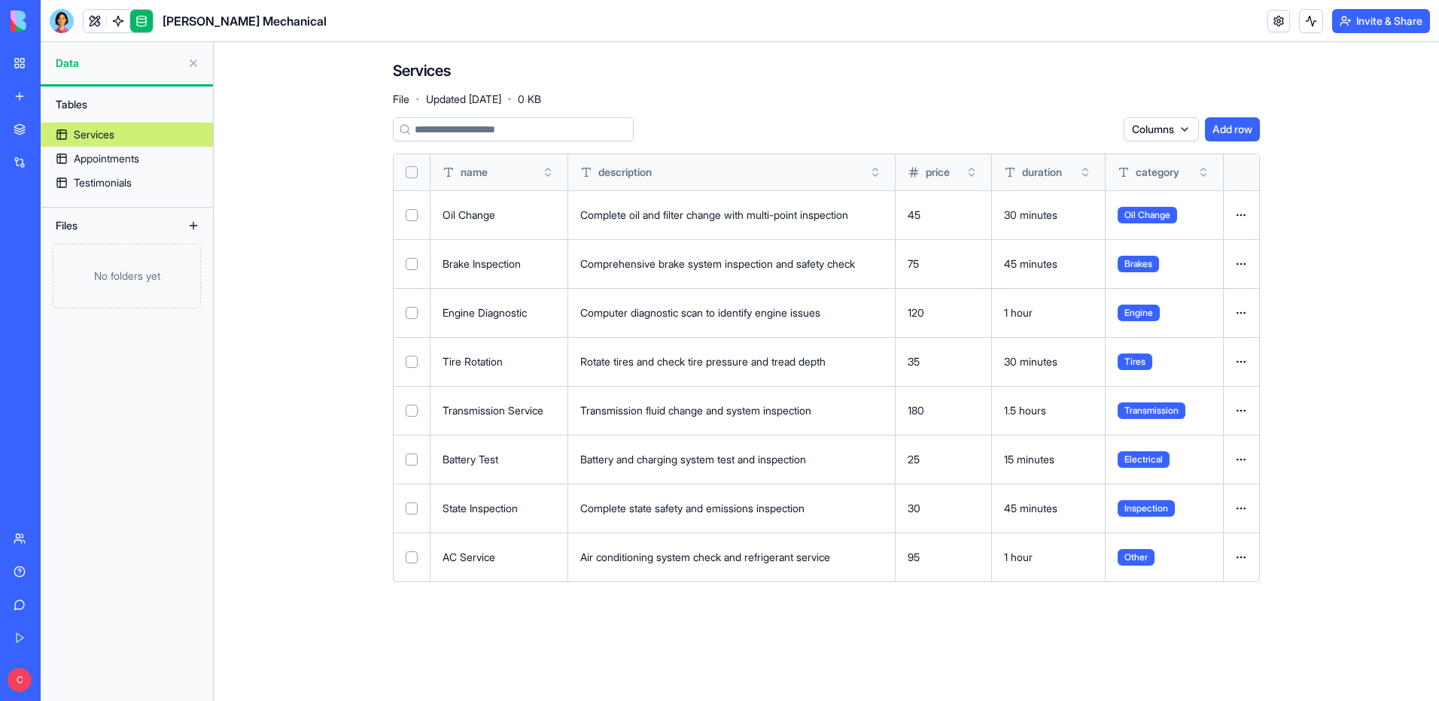
click at [196, 24] on span "[PERSON_NAME] Mechanical" at bounding box center [245, 21] width 164 height 18
click at [196, 65] on button at bounding box center [193, 63] width 24 height 24
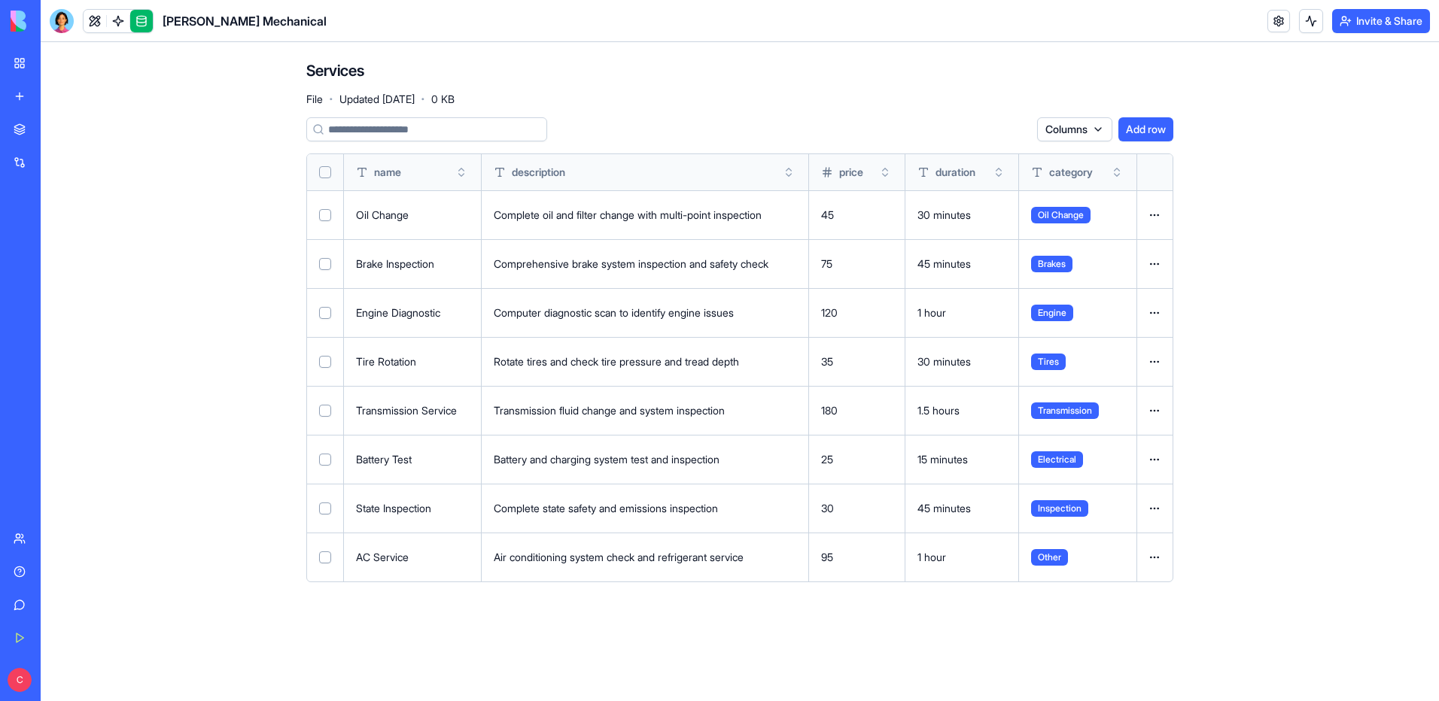
click at [22, 52] on link "My Workspace" at bounding box center [35, 63] width 60 height 30
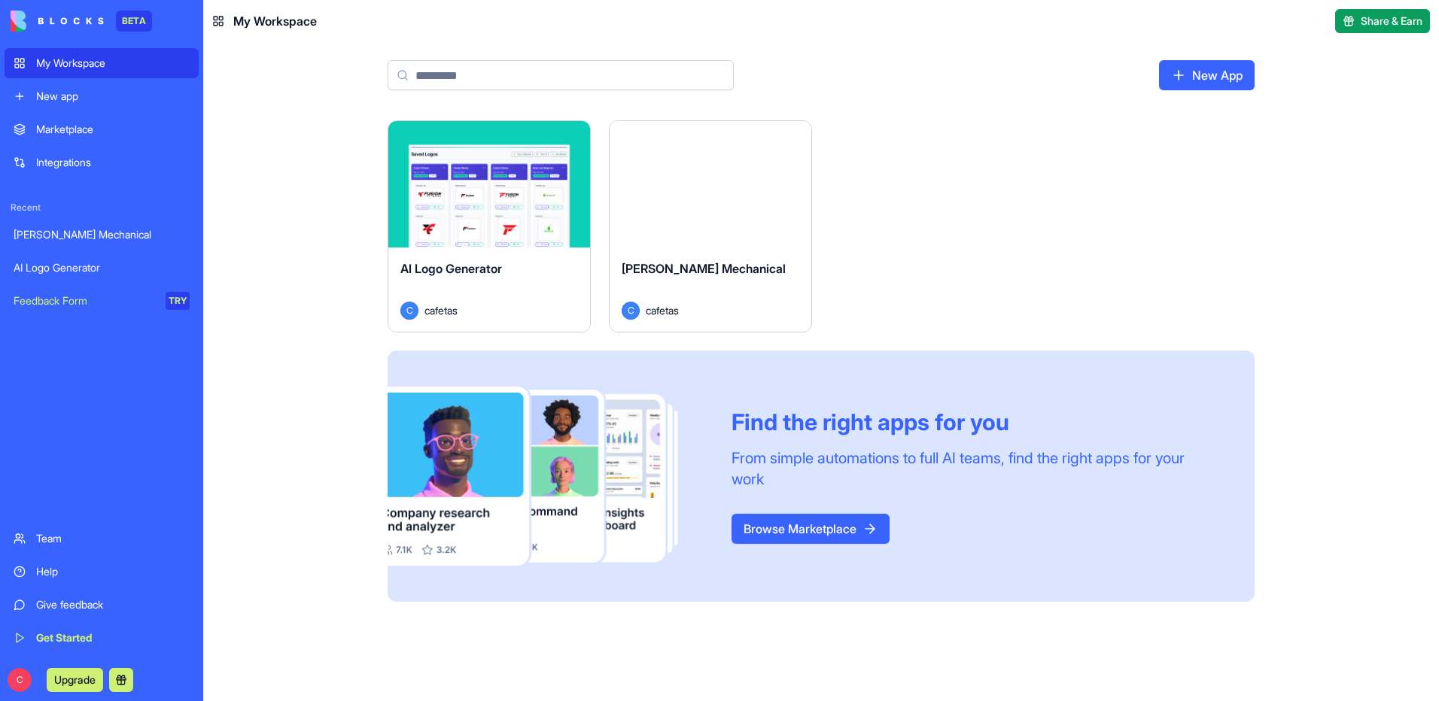
click at [56, 230] on div "[PERSON_NAME] Mechanical" at bounding box center [102, 234] width 176 height 15
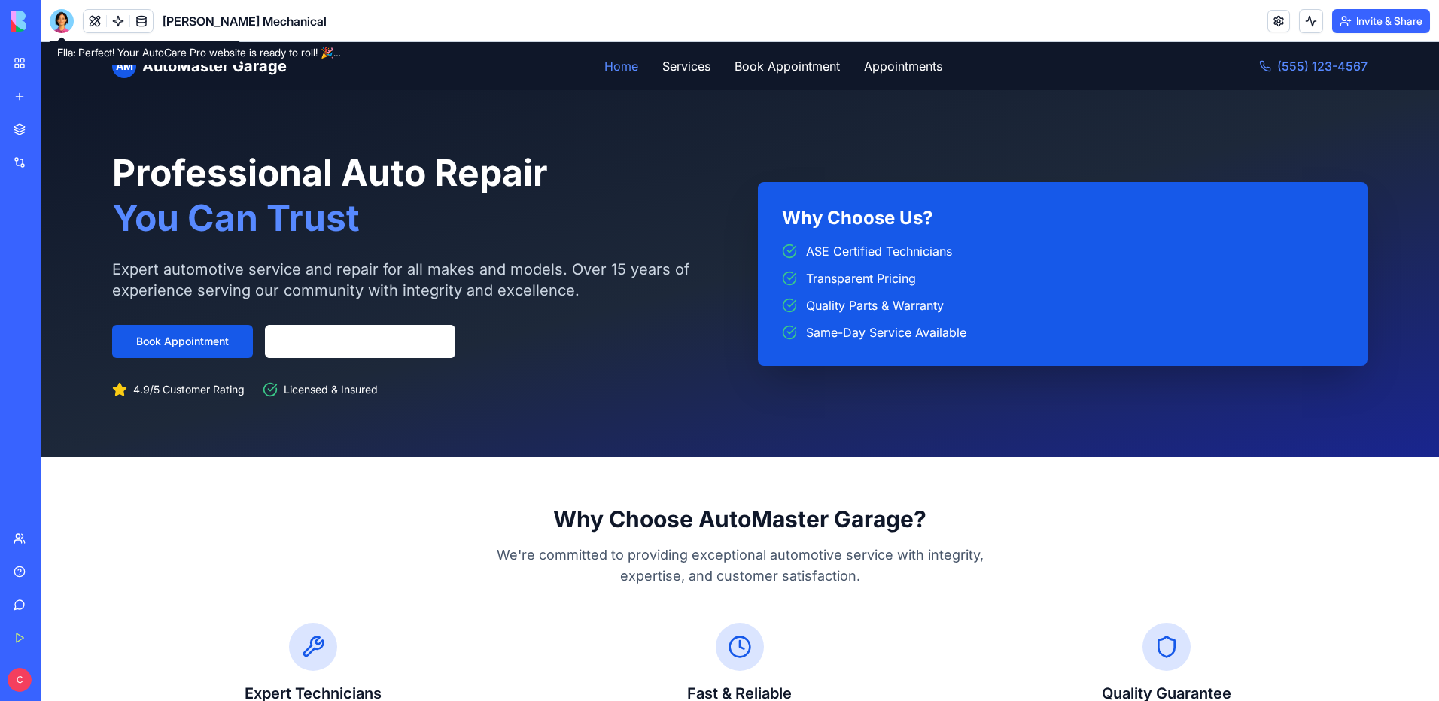
click at [69, 20] on div at bounding box center [62, 21] width 24 height 24
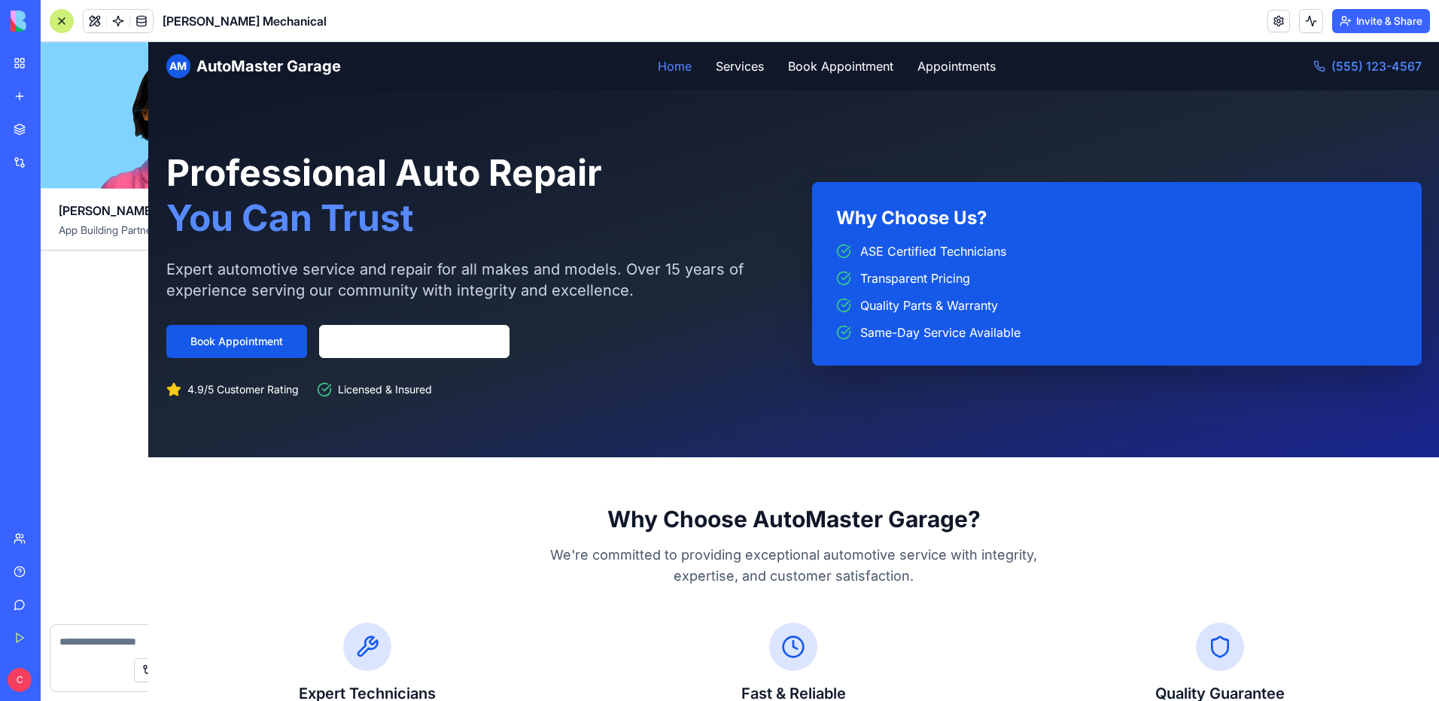
scroll to position [424, 0]
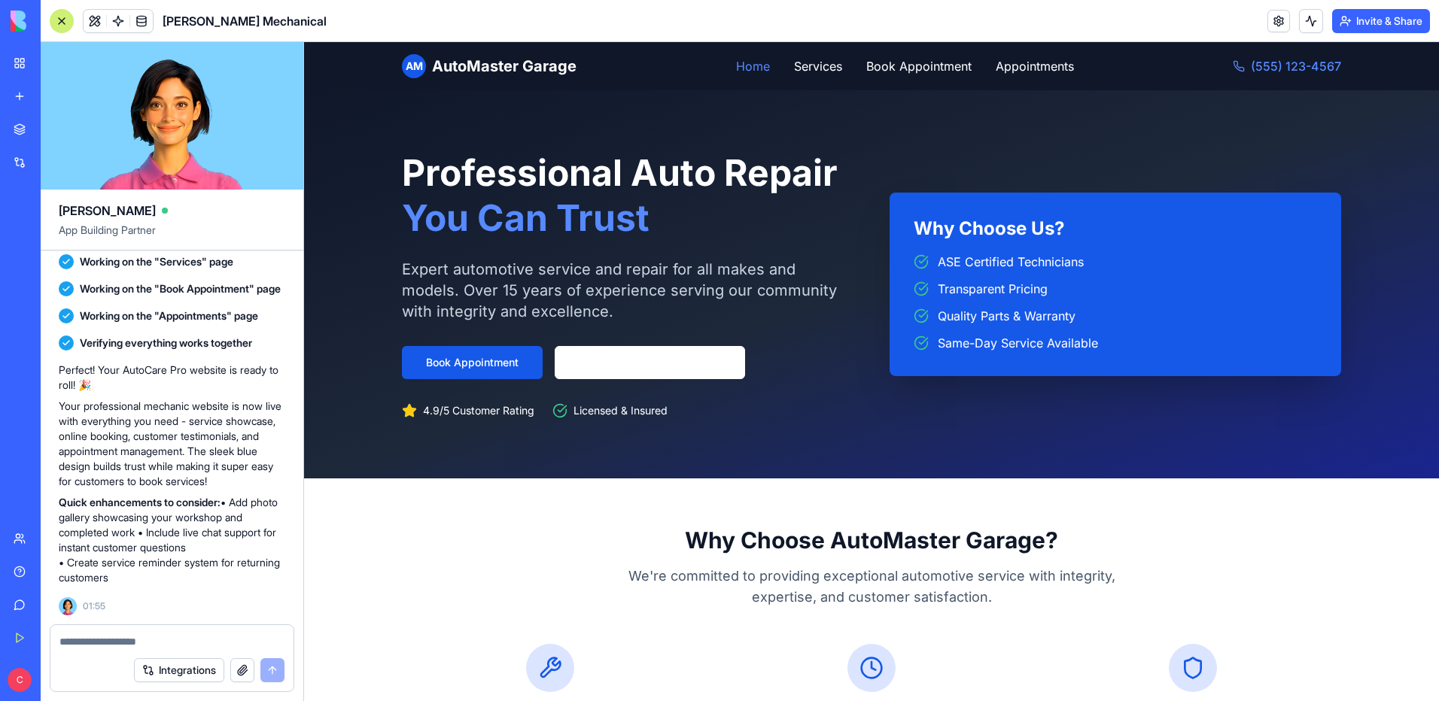
click at [83, 640] on textarea at bounding box center [171, 641] width 225 height 15
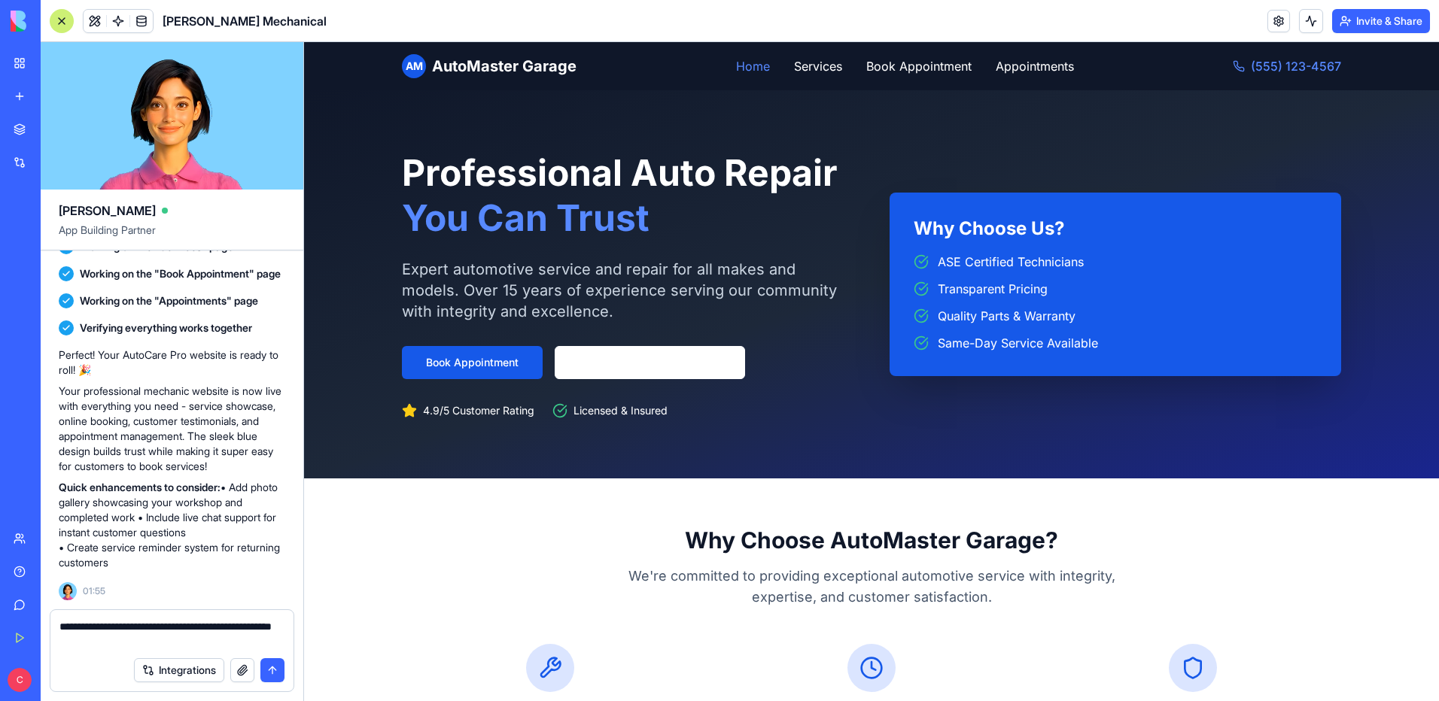
type textarea "**********"
click at [278, 669] on button "submit" at bounding box center [272, 671] width 24 height 24
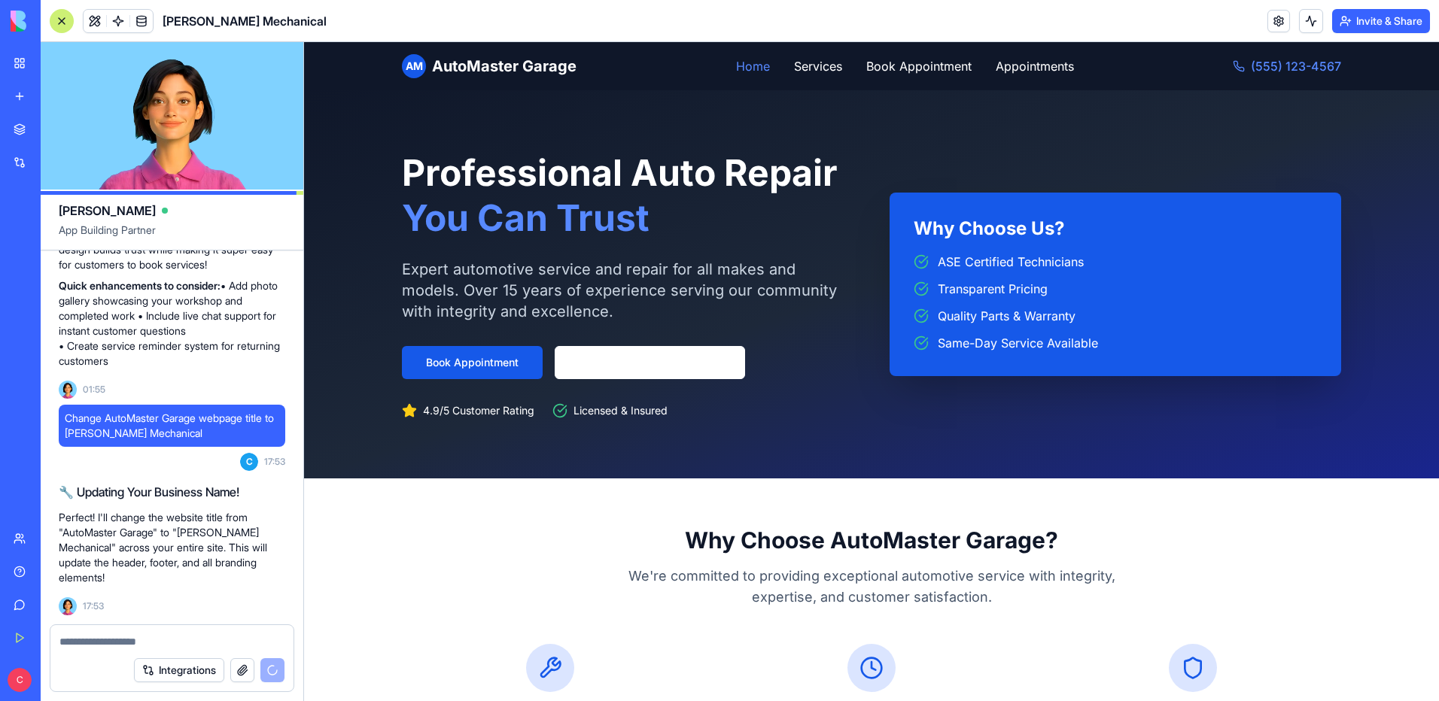
scroll to position [803, 0]
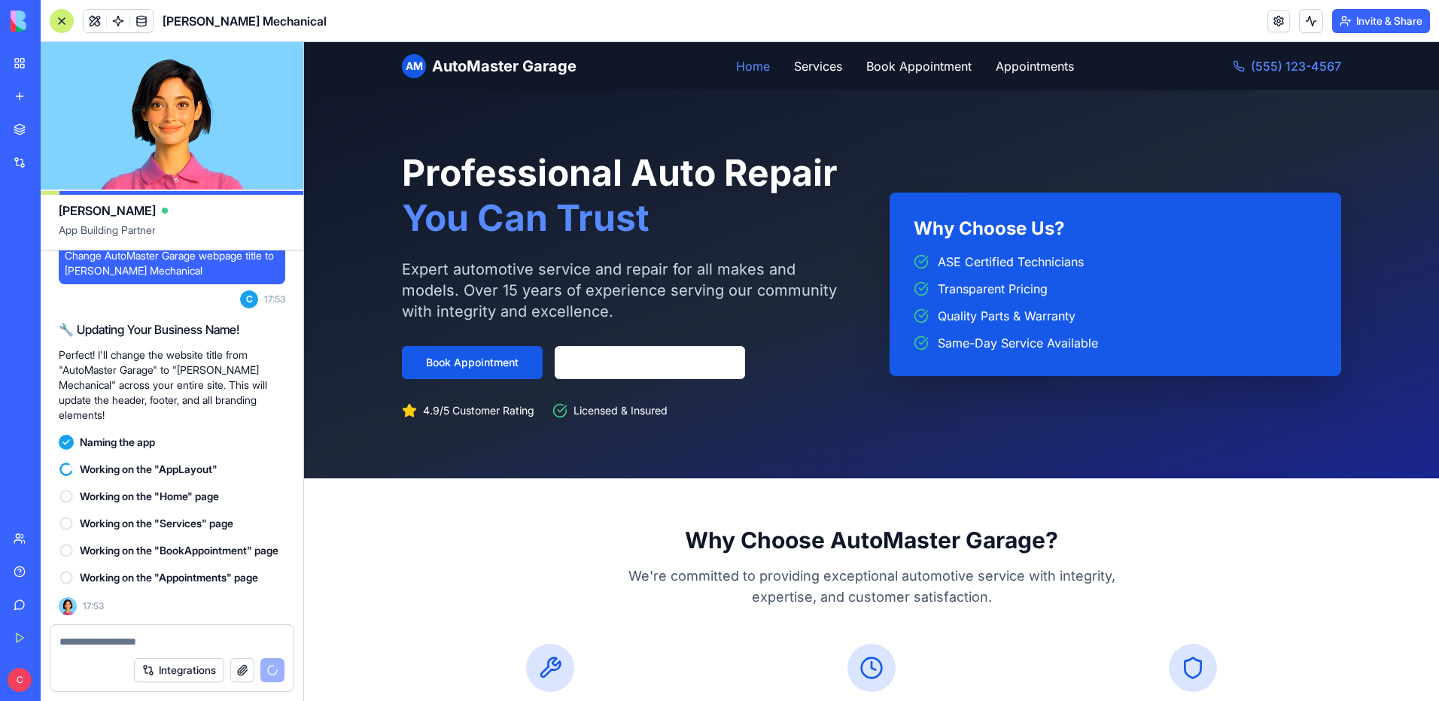
click at [141, 643] on textarea at bounding box center [171, 641] width 225 height 15
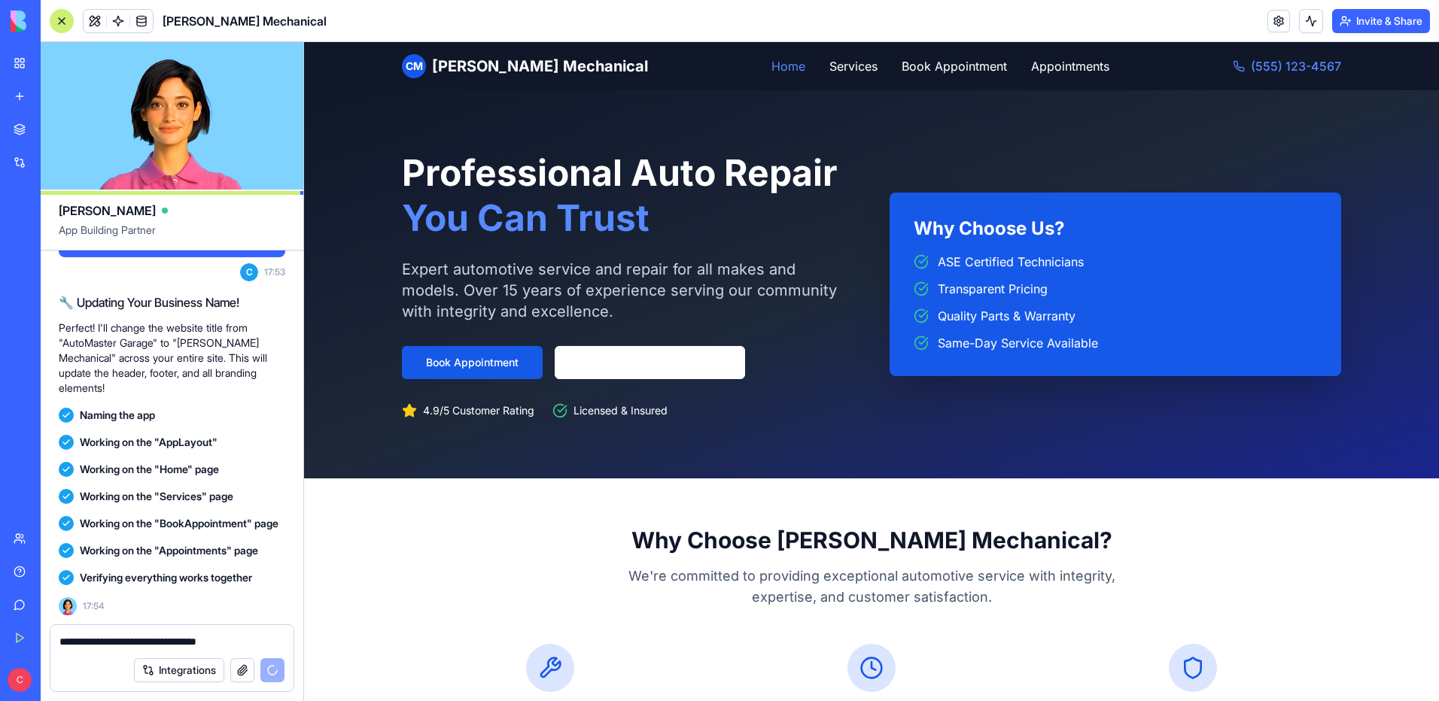
scroll to position [932, 0]
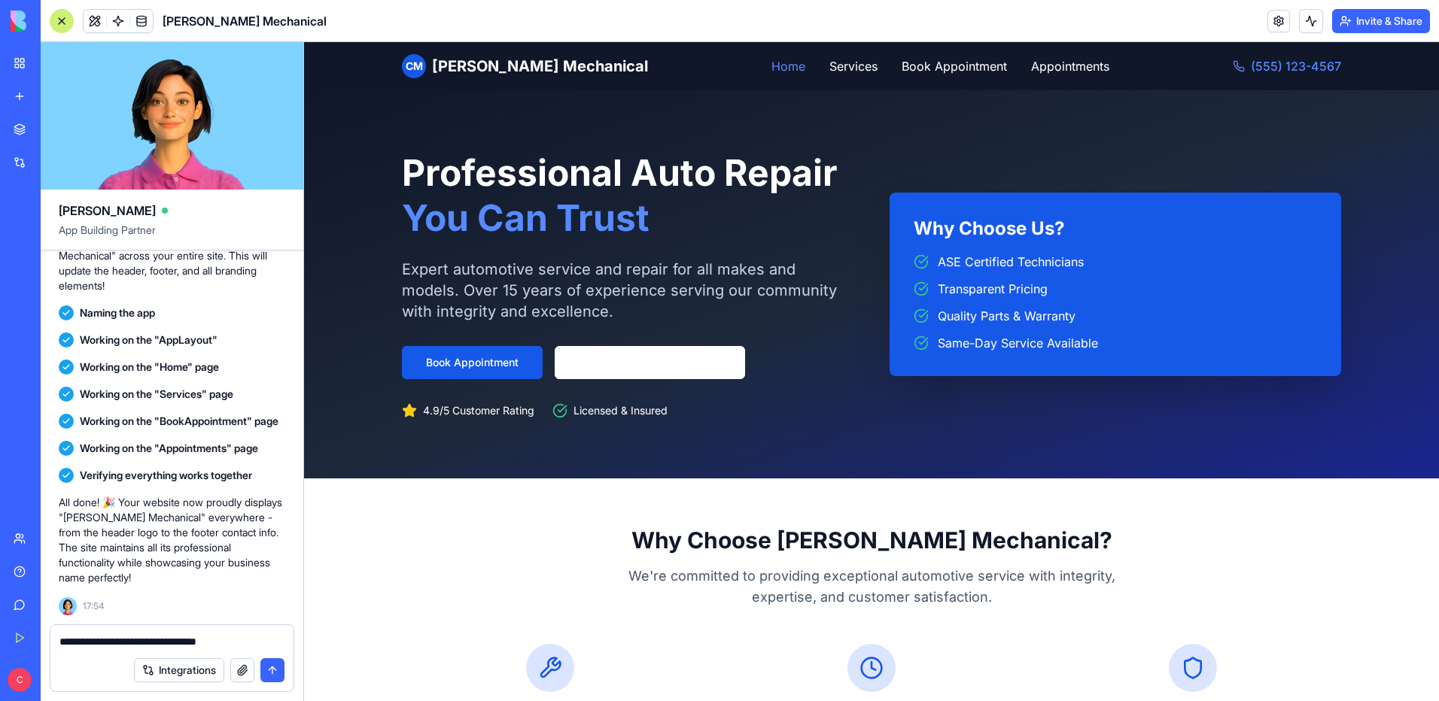
type textarea "**********"
click at [278, 675] on button "submit" at bounding box center [272, 671] width 24 height 24
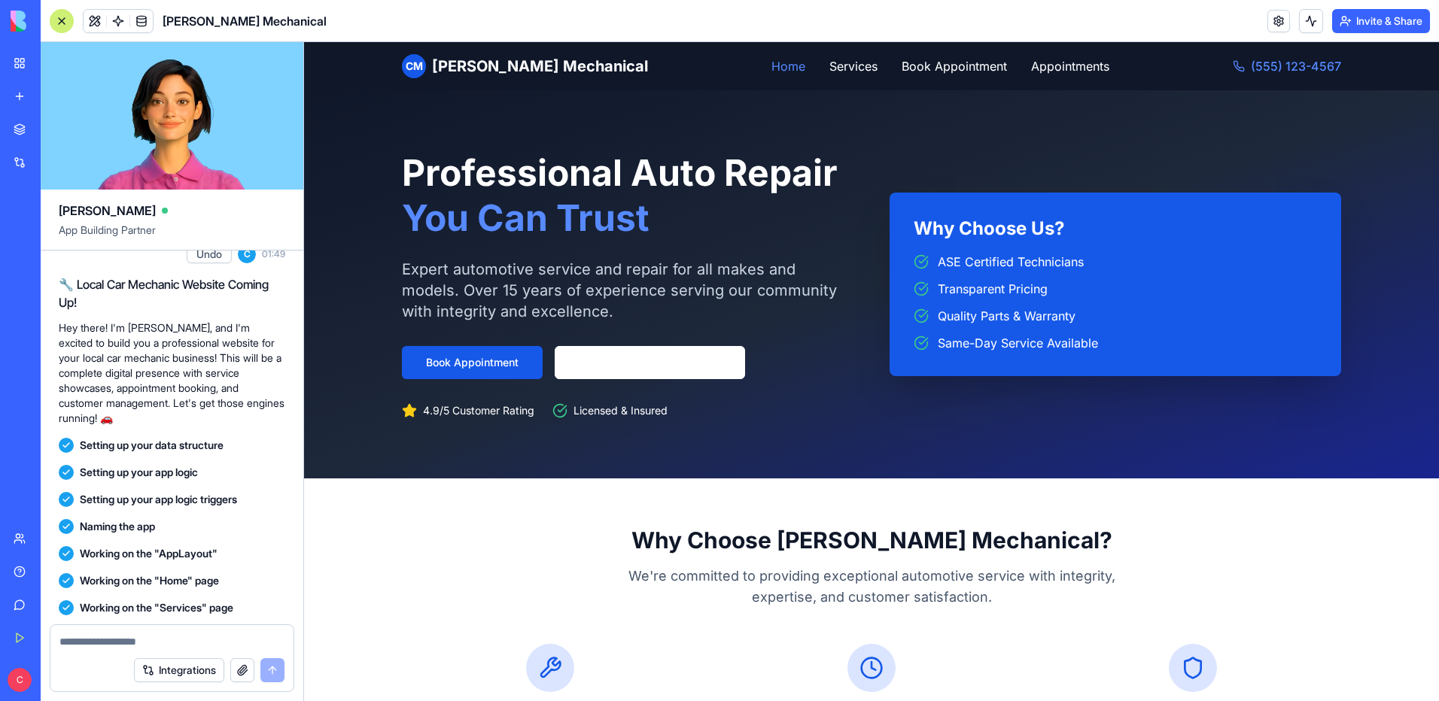
scroll to position [0, 0]
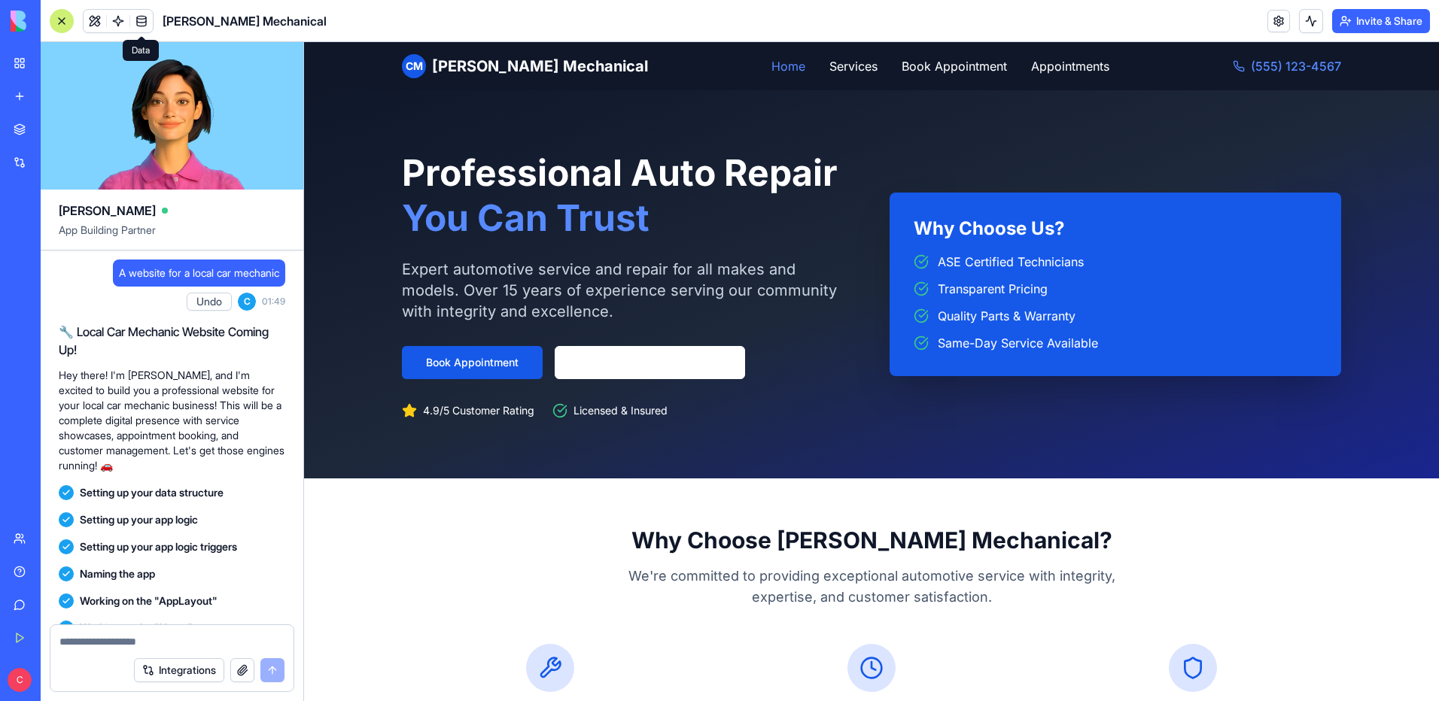
click at [140, 20] on link at bounding box center [141, 21] width 23 height 23
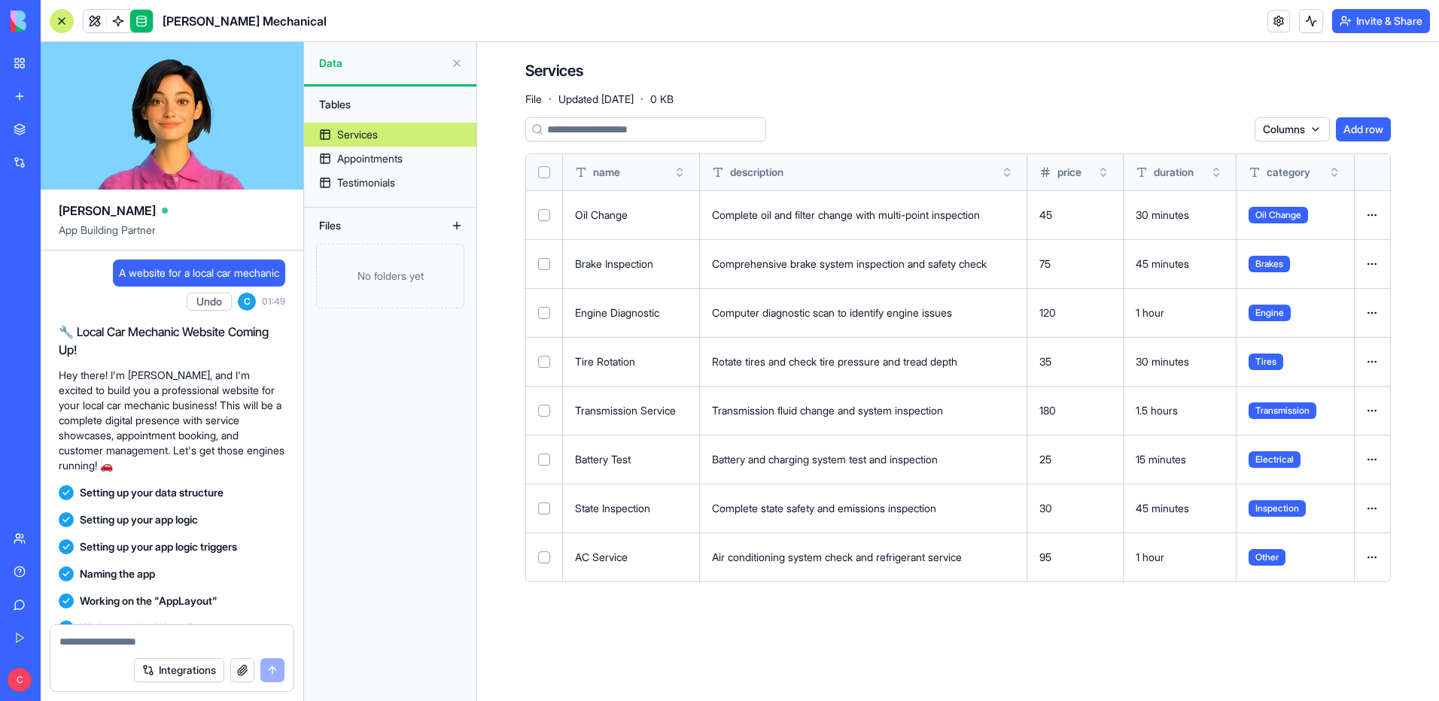
click at [370, 133] on div "Services" at bounding box center [357, 134] width 41 height 15
click at [369, 163] on div "Appointments" at bounding box center [369, 158] width 65 height 15
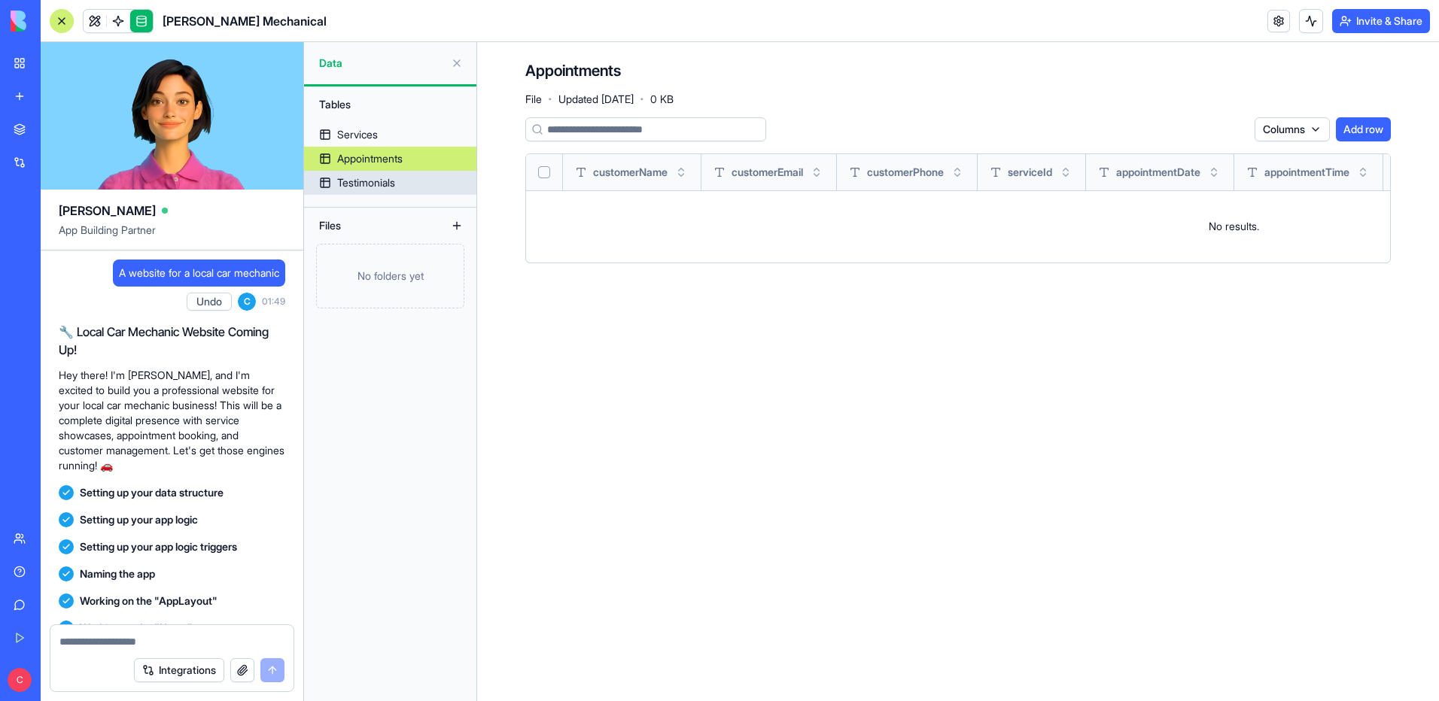
click at [364, 184] on div "Testimonials" at bounding box center [366, 182] width 58 height 15
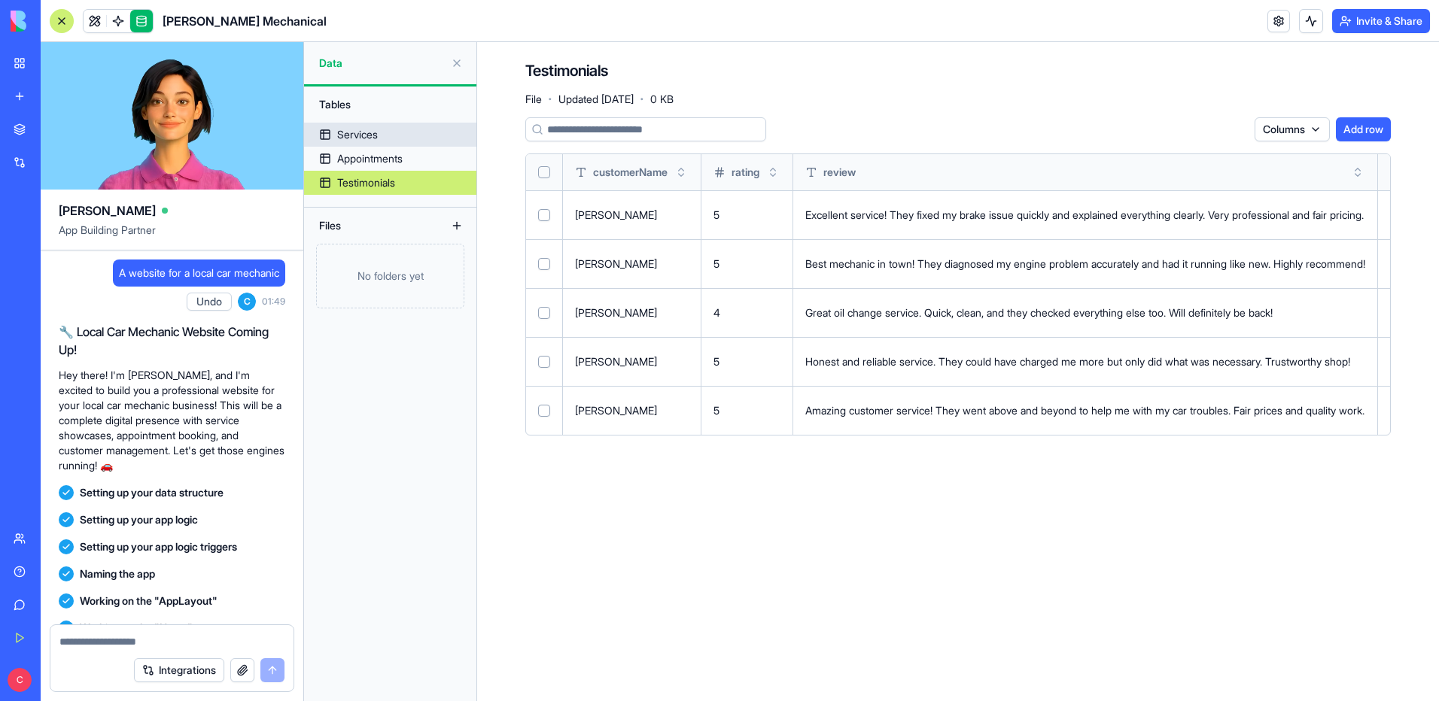
click at [364, 130] on div "Services" at bounding box center [357, 134] width 41 height 15
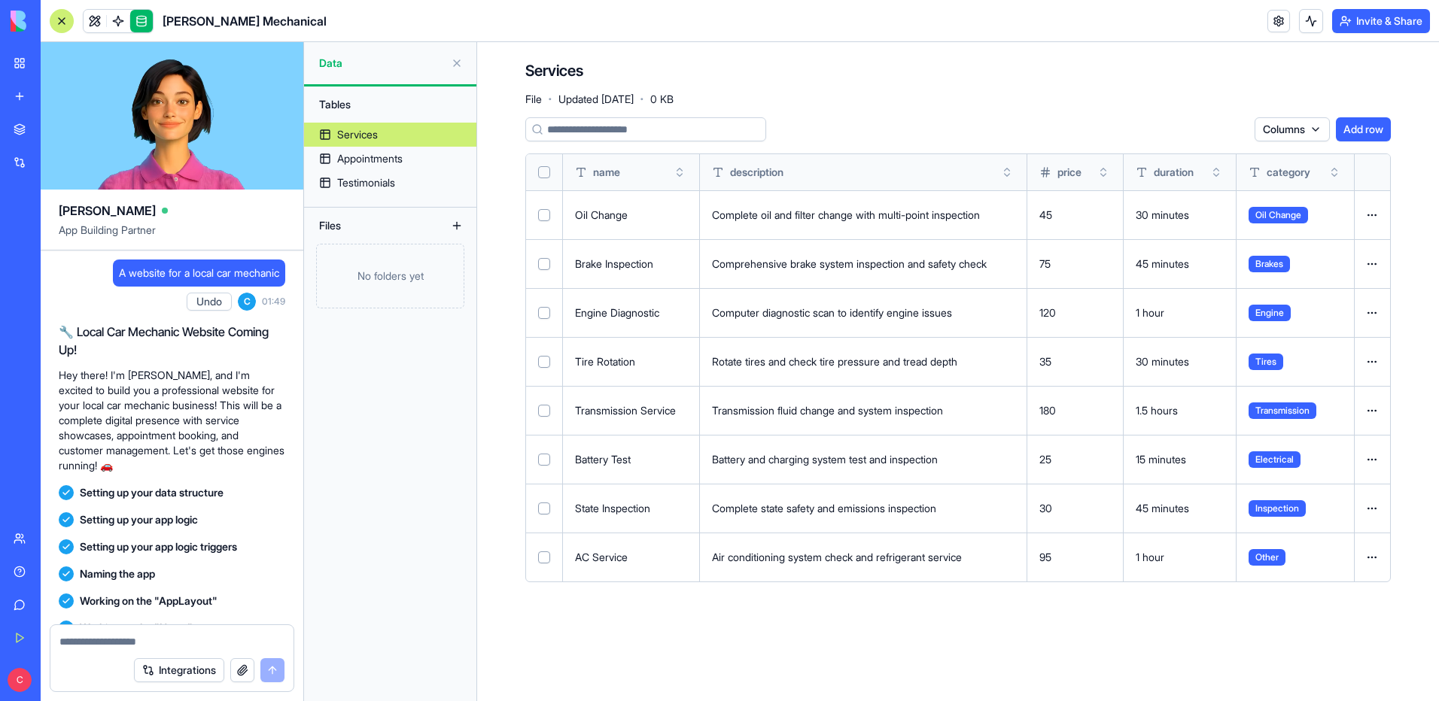
click at [1366, 557] on html "BETA My Workspace New app Marketplace Integrations Recent [PERSON_NAME] Mechani…" at bounding box center [719, 350] width 1439 height 701
click at [1181, 613] on html "BETA My Workspace New app Marketplace Integrations Recent [PERSON_NAME] Mechani…" at bounding box center [719, 350] width 1439 height 701
click at [337, 61] on span "Data" at bounding box center [382, 63] width 126 height 15
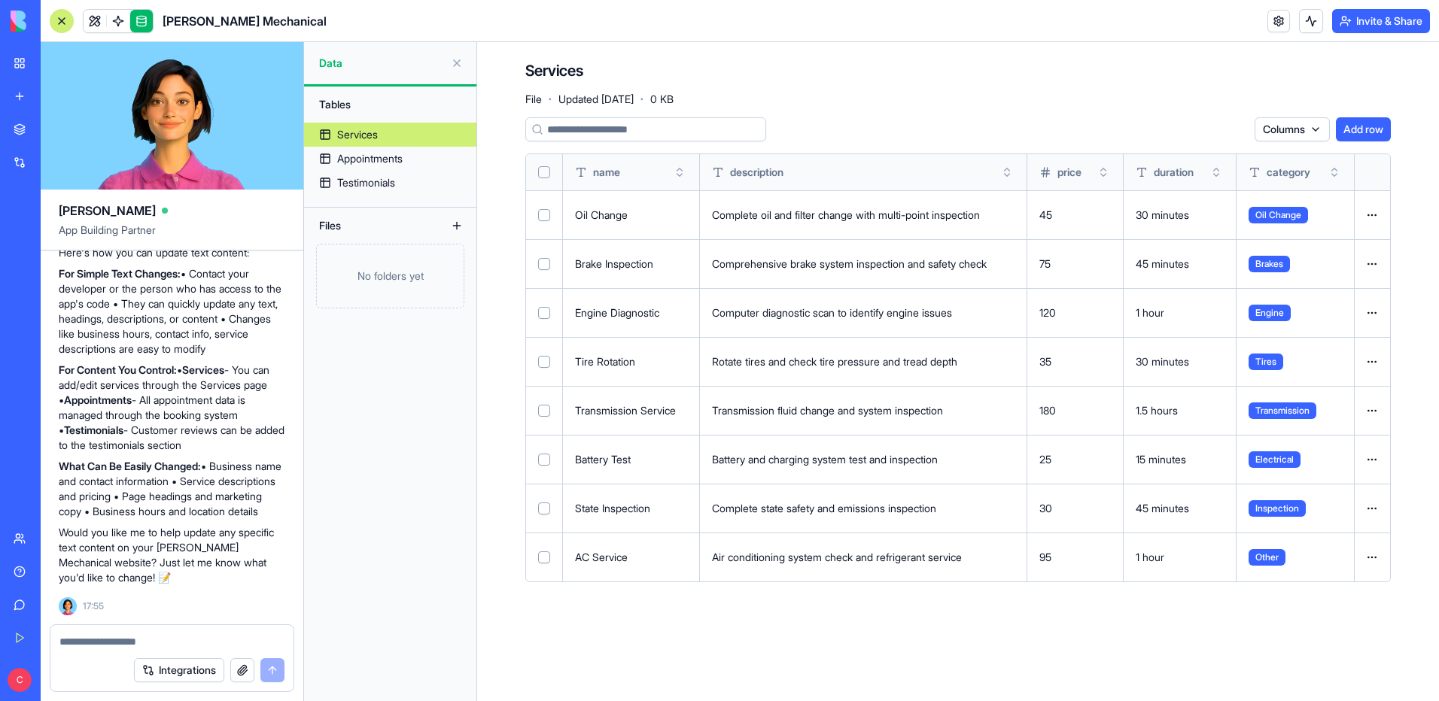
scroll to position [1468, 0]
click at [450, 69] on button at bounding box center [457, 63] width 24 height 24
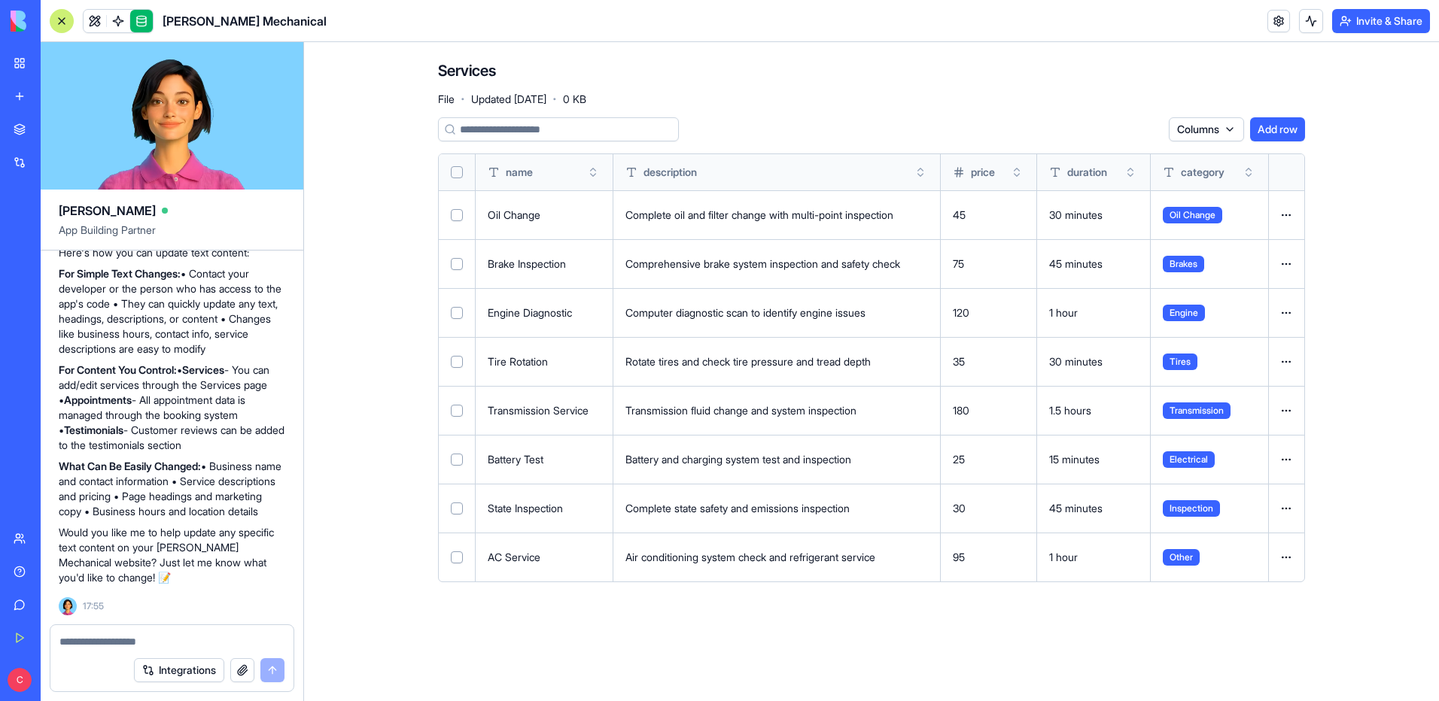
click at [212, 23] on span "[PERSON_NAME] Mechanical" at bounding box center [245, 21] width 164 height 18
click at [20, 25] on img at bounding box center [57, 21] width 93 height 21
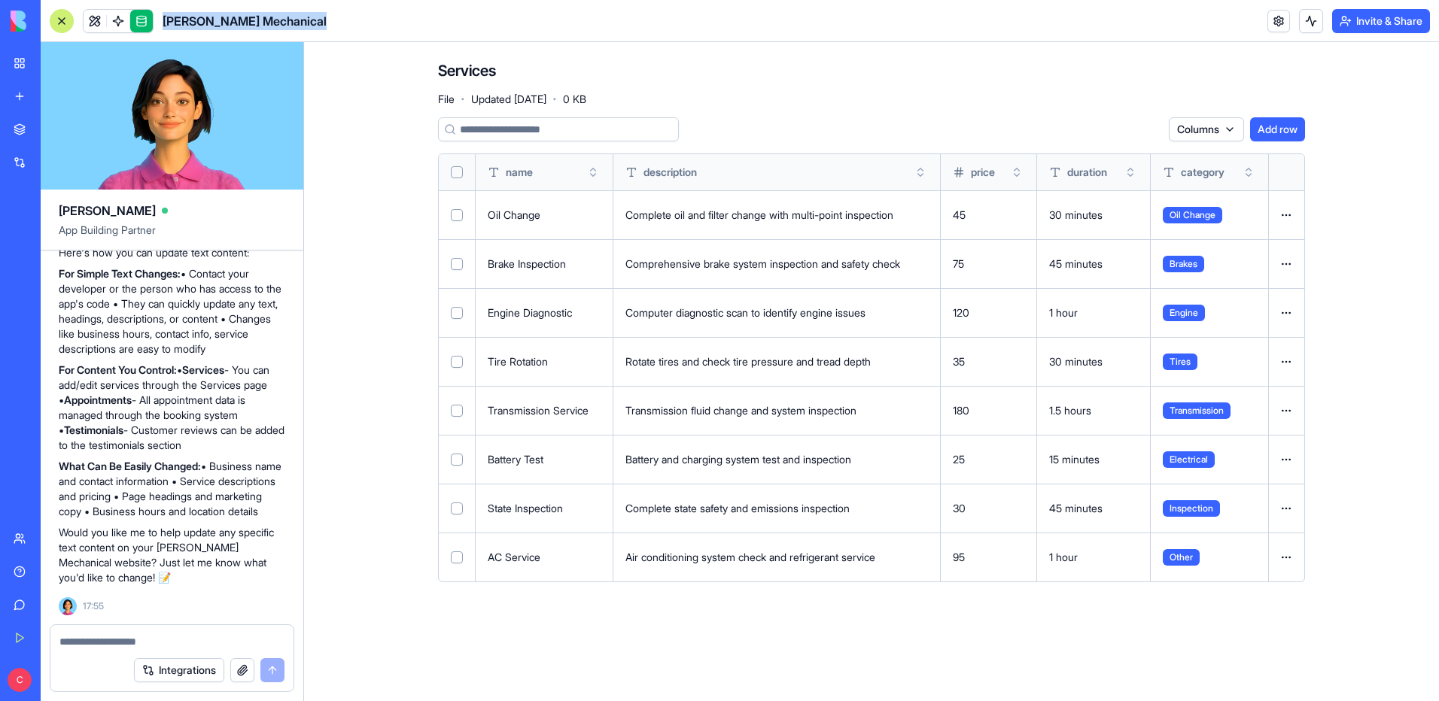
click at [56, 233] on div "[PERSON_NAME] Mechanical" at bounding box center [35, 234] width 42 height 15
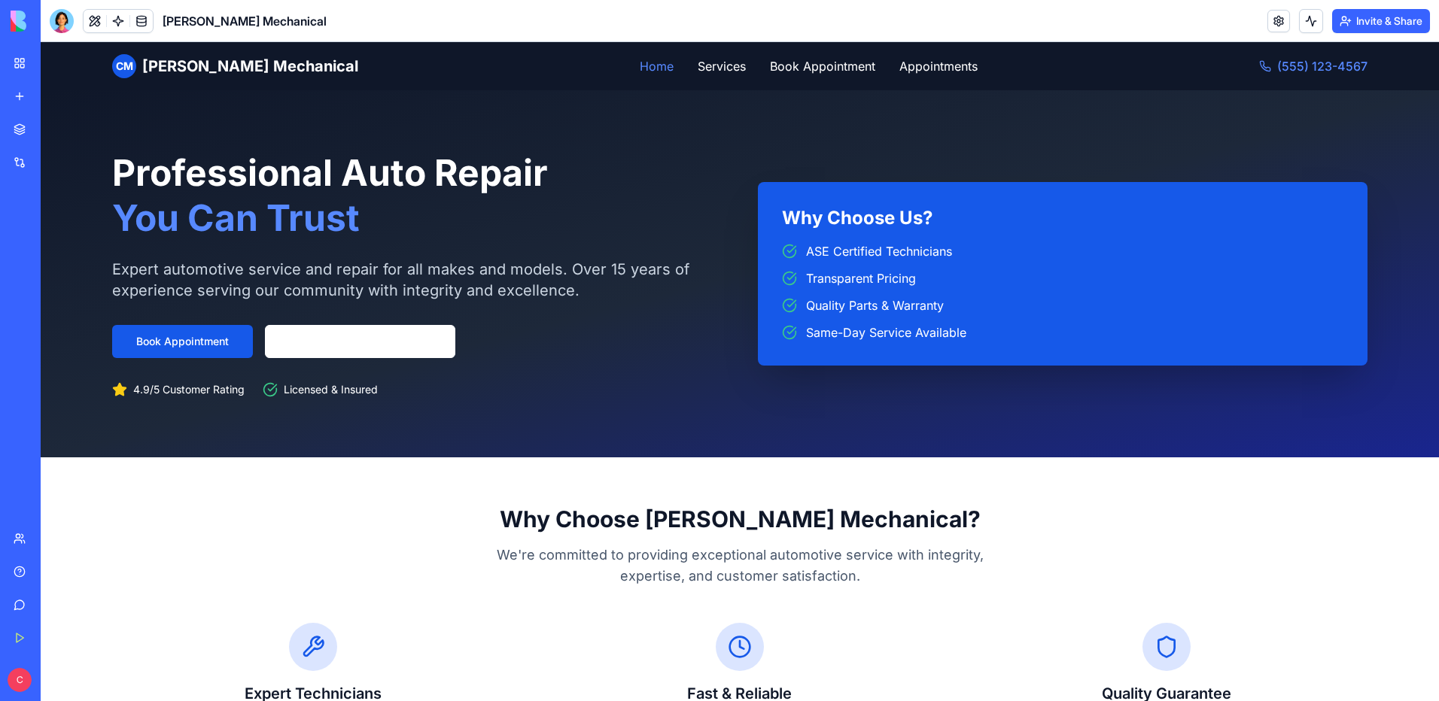
click at [798, 240] on div "Why Choose Us? ASE Certified Technicians Transparent Pricing Quality Parts & Wa…" at bounding box center [1063, 274] width 610 height 184
click at [315, 241] on div "Professional Auto Repair You Can Trust Expert automotive service and repair for…" at bounding box center [417, 274] width 610 height 247
